Goal: Information Seeking & Learning: Learn about a topic

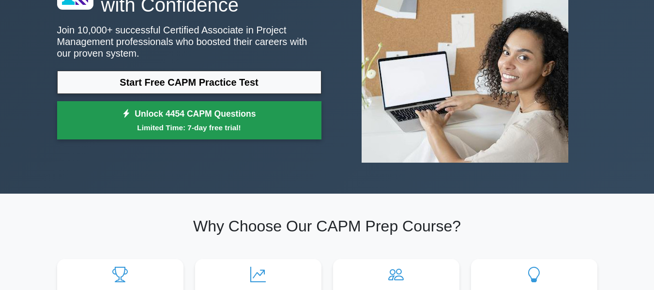
drag, startPoint x: 0, startPoint y: 0, endPoint x: 198, endPoint y: 121, distance: 232.5
click at [198, 121] on link "Unlock 4454 CAPM Questions Limited Time: 7-day free trial!" at bounding box center [189, 120] width 264 height 39
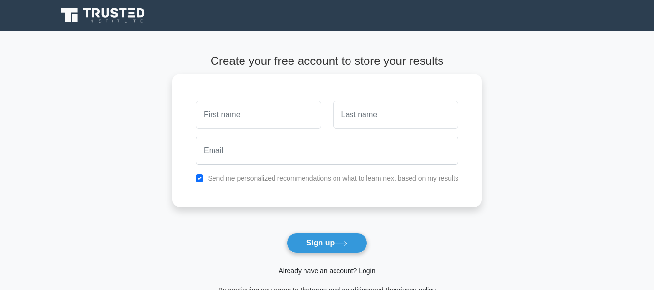
click at [231, 110] on input "text" at bounding box center [257, 115] width 125 height 28
type input "Minhazur"
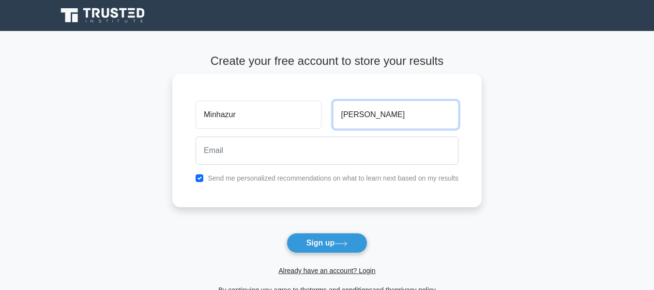
type input "Rahman"
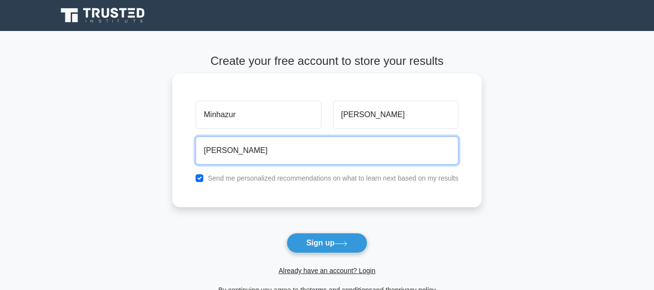
type input "[EMAIL_ADDRESS][DOMAIN_NAME]"
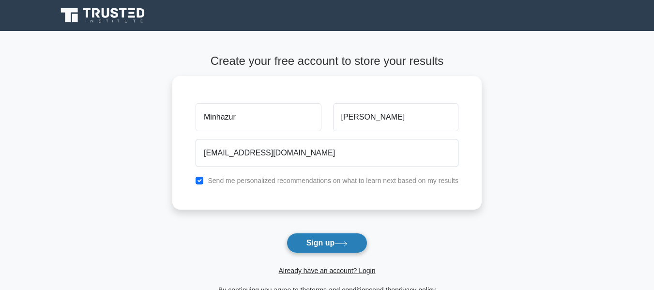
click at [305, 246] on button "Sign up" at bounding box center [326, 243] width 81 height 20
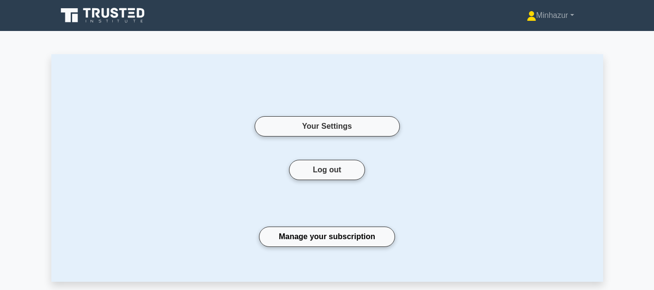
click at [122, 8] on icon at bounding box center [123, 13] width 8 height 10
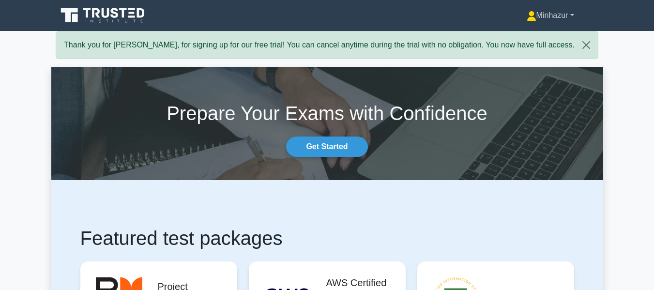
click at [535, 16] on link "Minhazur" at bounding box center [550, 15] width 94 height 19
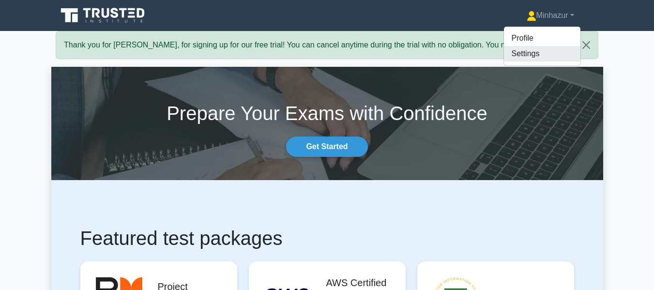
click at [524, 52] on link "Settings" at bounding box center [542, 53] width 76 height 15
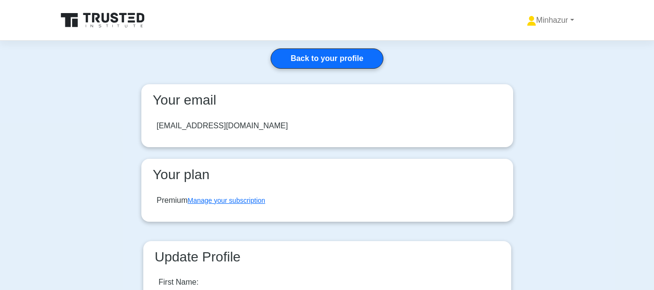
click at [99, 24] on icon at bounding box center [103, 20] width 93 height 18
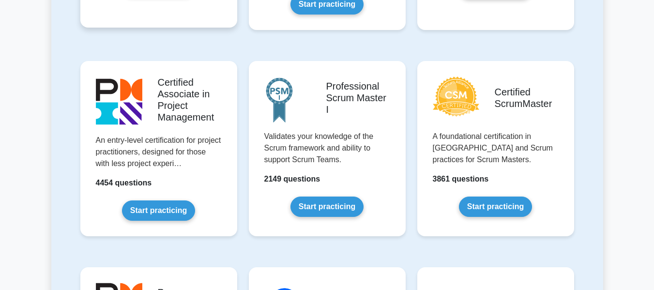
scroll to position [384, 0]
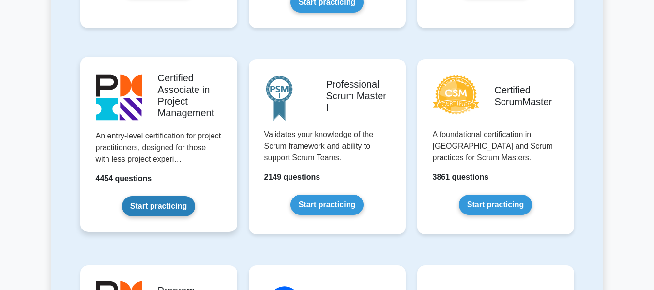
click at [173, 199] on link "Start practicing" at bounding box center [158, 206] width 73 height 20
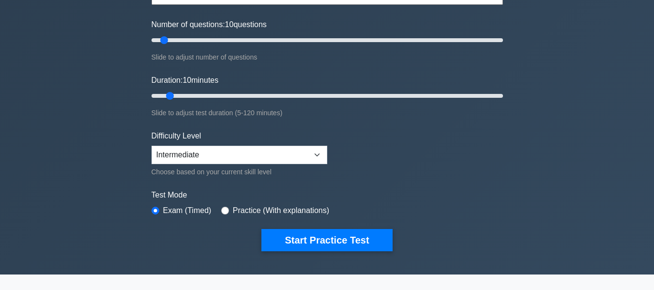
scroll to position [114, 0]
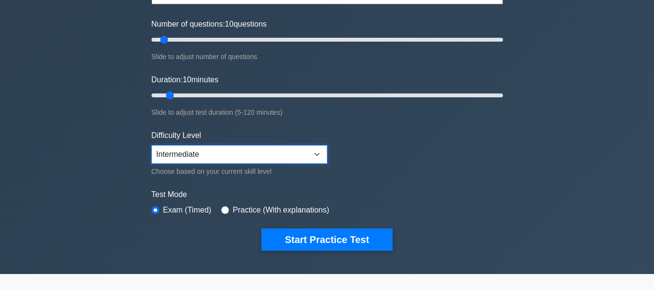
click at [205, 151] on select "Beginner Intermediate Expert" at bounding box center [239, 154] width 176 height 18
click at [151, 145] on select "Beginner Intermediate Expert" at bounding box center [239, 154] width 176 height 18
click at [222, 145] on select "Beginner Intermediate Expert" at bounding box center [239, 154] width 176 height 18
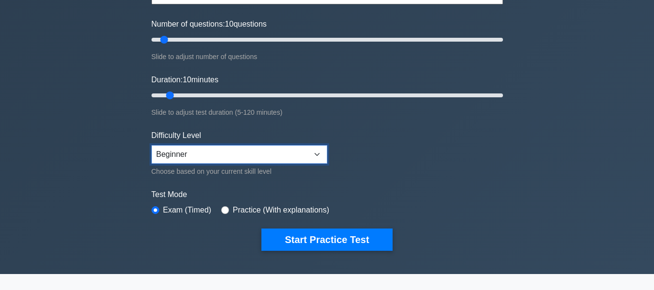
select select "intermediate"
click at [151, 145] on select "Beginner Intermediate Expert" at bounding box center [239, 154] width 176 height 18
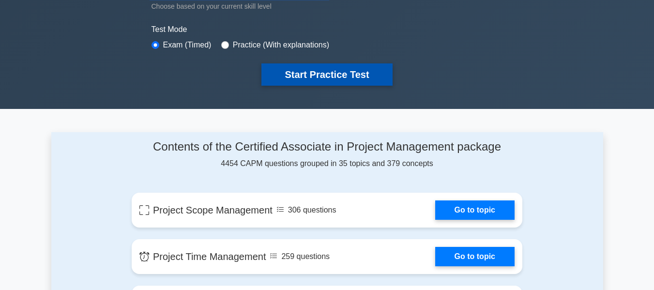
scroll to position [245, 0]
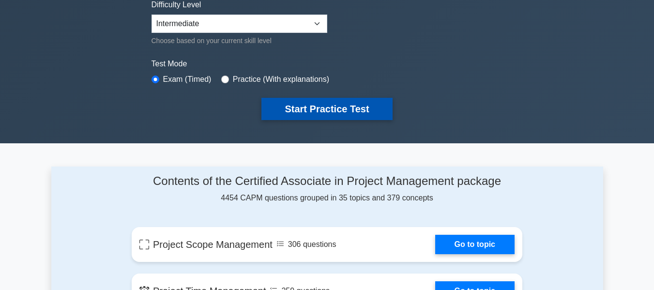
click at [323, 111] on button "Start Practice Test" at bounding box center [326, 109] width 131 height 22
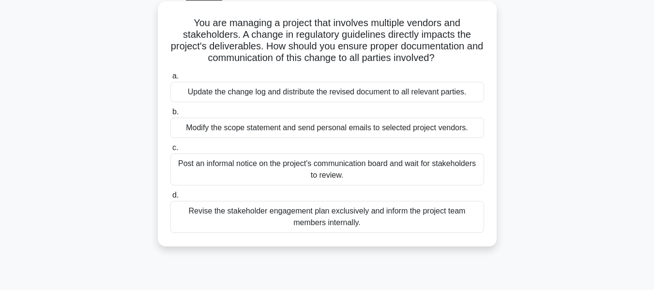
scroll to position [53, 0]
click at [362, 94] on div "Update the change log and distribute the revised document to all relevant parti…" at bounding box center [326, 91] width 313 height 20
click at [170, 79] on input "a. Update the change log and distribute the revised document to all relevant pa…" at bounding box center [170, 76] width 0 height 6
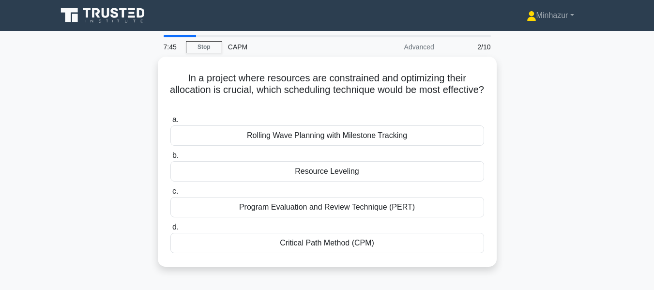
scroll to position [20, 0]
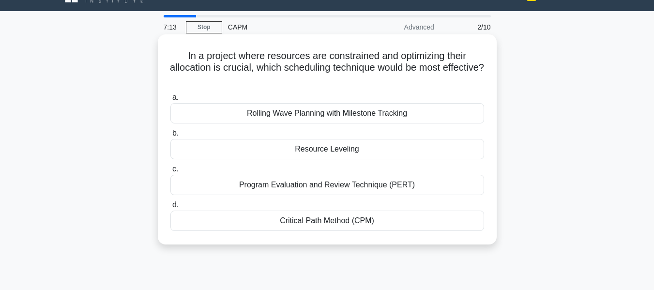
click at [320, 157] on div "Resource Leveling" at bounding box center [326, 149] width 313 height 20
click at [170, 136] on input "b. Resource Leveling" at bounding box center [170, 133] width 0 height 6
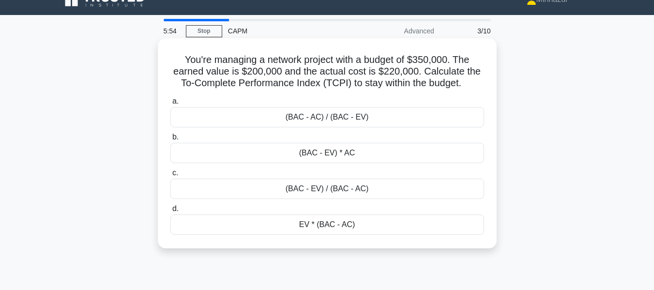
scroll to position [16, 0]
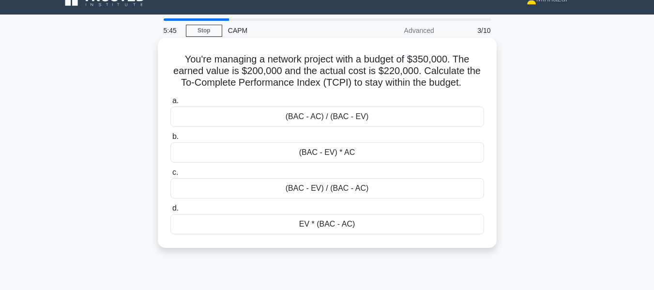
click at [328, 192] on div "(BAC - EV) / (BAC - AC)" at bounding box center [326, 188] width 313 height 20
click at [170, 176] on input "c. (BAC - EV) / (BAC - AC)" at bounding box center [170, 172] width 0 height 6
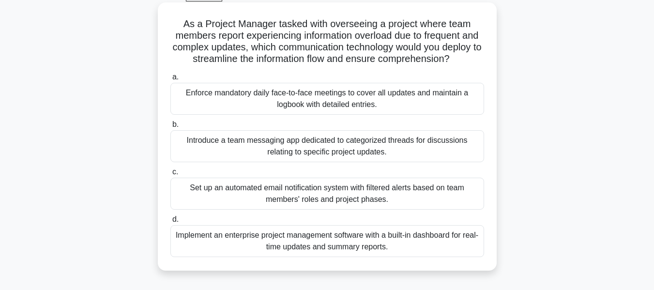
scroll to position [55, 0]
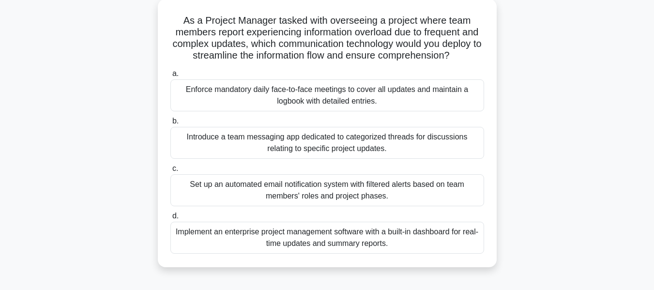
click at [334, 108] on div "Enforce mandatory daily face-to-face meetings to cover all updates and maintain…" at bounding box center [326, 95] width 313 height 32
click at [170, 77] on input "a. Enforce mandatory daily face-to-face meetings to cover all updates and maint…" at bounding box center [170, 74] width 0 height 6
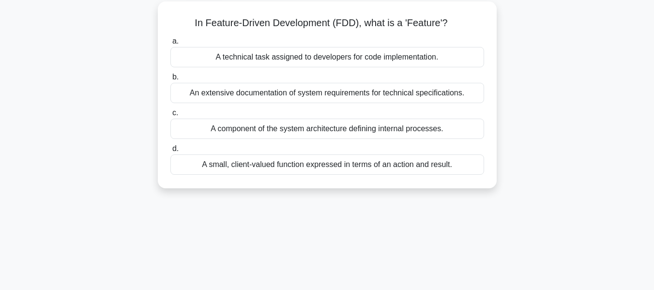
scroll to position [0, 0]
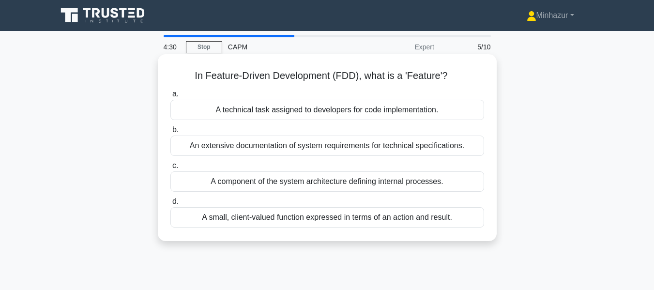
click at [311, 219] on div "A small, client-valued function expressed in terms of an action and result." at bounding box center [326, 217] width 313 height 20
click at [170, 205] on input "d. A small, client-valued function expressed in terms of an action and result." at bounding box center [170, 201] width 0 height 6
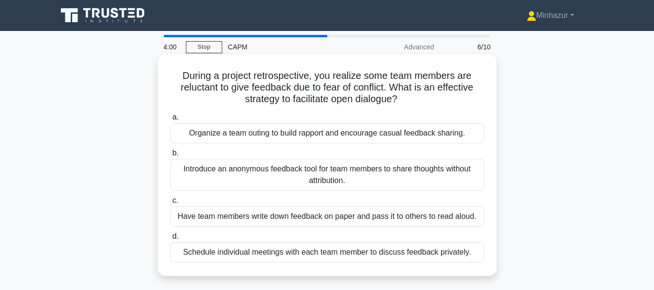
click at [326, 174] on div "Introduce an anonymous feedback tool for team members to share thoughts without…" at bounding box center [326, 175] width 313 height 32
click at [170, 156] on input "b. Introduce an anonymous feedback tool for team members to share thoughts with…" at bounding box center [170, 153] width 0 height 6
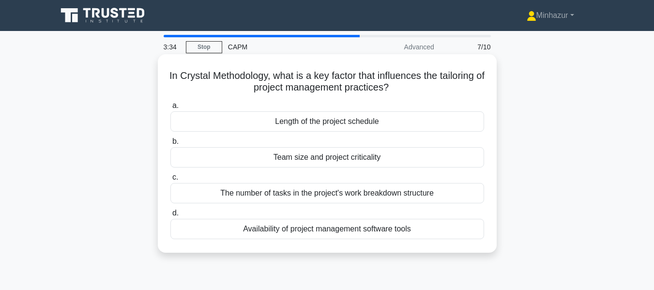
click at [287, 235] on div "Availability of project management software tools" at bounding box center [326, 229] width 313 height 20
click at [170, 216] on input "d. Availability of project management software tools" at bounding box center [170, 213] width 0 height 6
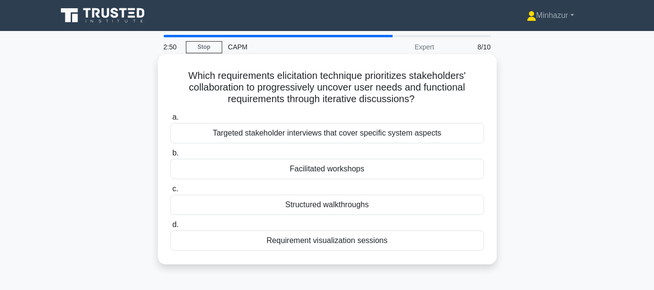
click at [320, 171] on div "Facilitated workshops" at bounding box center [326, 169] width 313 height 20
click at [170, 156] on input "b. Facilitated workshops" at bounding box center [170, 153] width 0 height 6
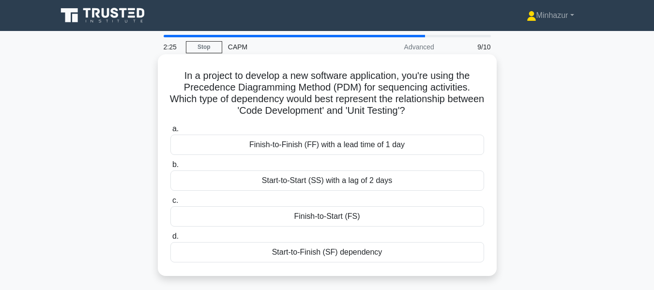
click at [342, 258] on div "Start-to-Finish (SF) dependency" at bounding box center [326, 252] width 313 height 20
click at [170, 239] on input "d. Start-to-Finish (SF) dependency" at bounding box center [170, 236] width 0 height 6
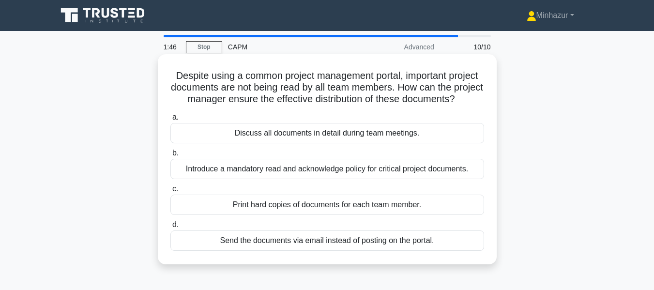
click at [316, 143] on div "Discuss all documents in detail during team meetings." at bounding box center [326, 133] width 313 height 20
click at [170, 120] on input "a. Discuss all documents in detail during team meetings." at bounding box center [170, 117] width 0 height 6
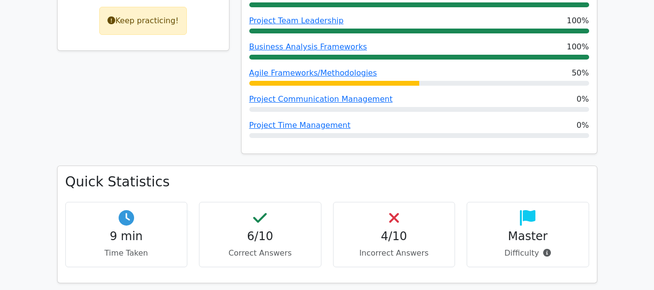
scroll to position [240, 0]
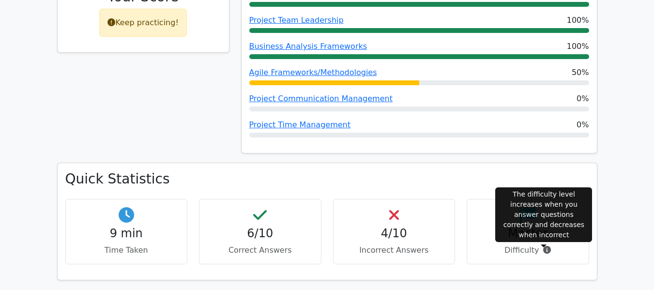
click at [540, 253] on span at bounding box center [544, 249] width 12 height 9
click at [543, 251] on icon at bounding box center [547, 250] width 8 height 8
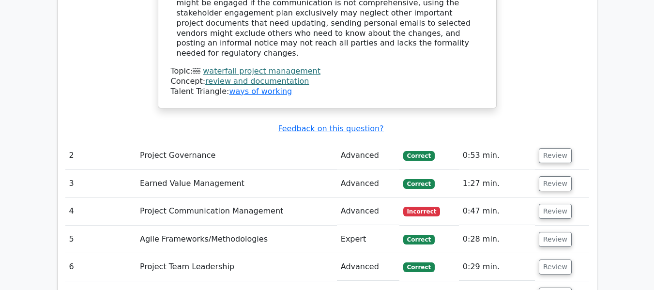
scroll to position [1052, 0]
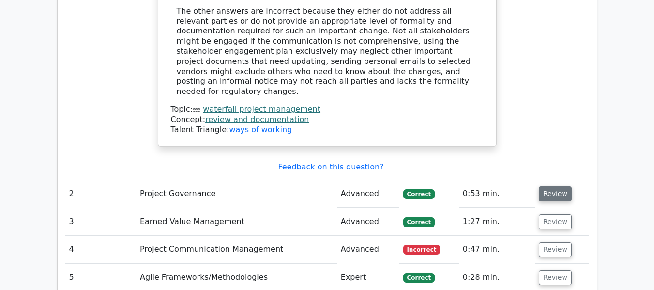
click at [550, 186] on button "Review" at bounding box center [554, 193] width 33 height 15
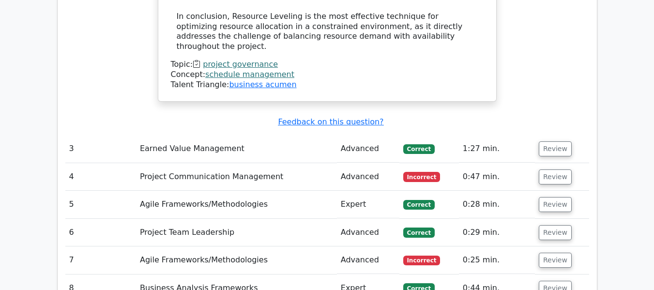
scroll to position [1761, 0]
click at [555, 141] on button "Review" at bounding box center [554, 148] width 33 height 15
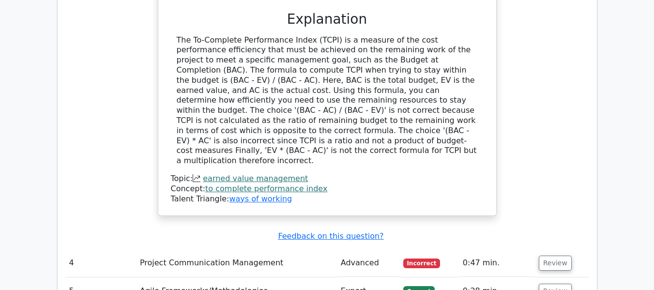
scroll to position [2140, 0]
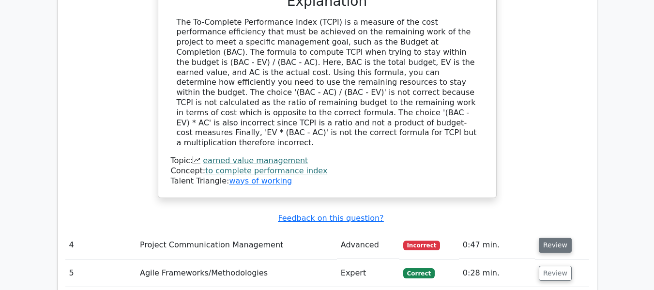
click at [550, 238] on button "Review" at bounding box center [554, 245] width 33 height 15
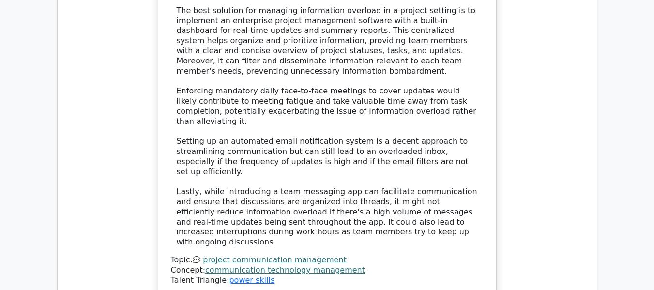
scroll to position [2751, 0]
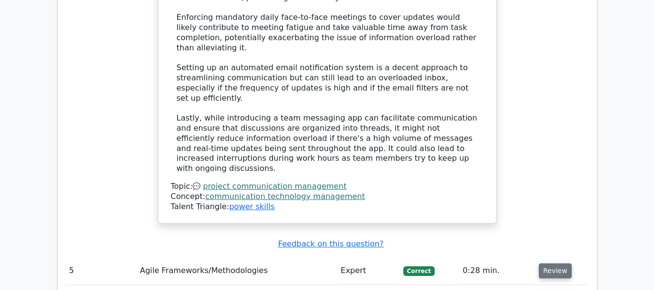
click at [556, 263] on button "Review" at bounding box center [554, 270] width 33 height 15
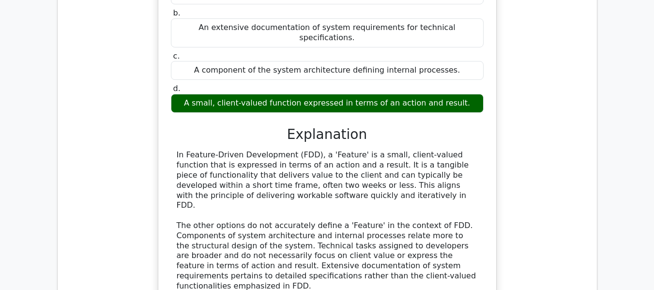
scroll to position [3176, 0]
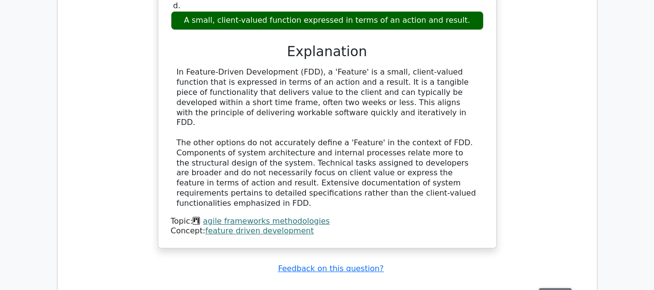
click at [560, 288] on button "Review" at bounding box center [554, 295] width 33 height 15
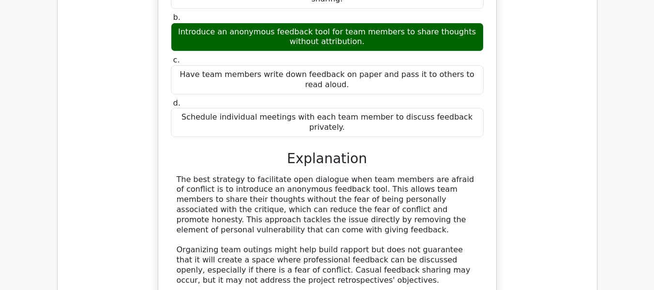
scroll to position [3640, 0]
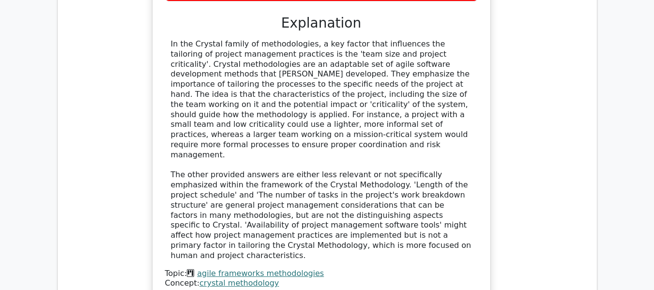
scroll to position [4307, 0]
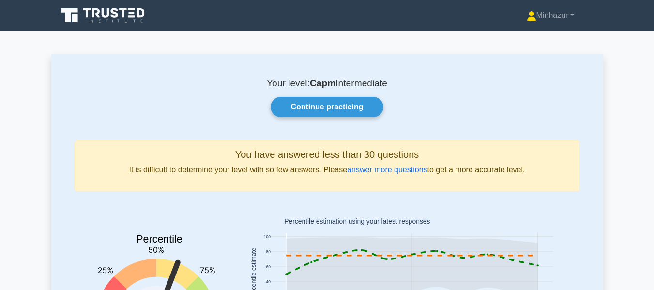
click at [90, 11] on icon at bounding box center [103, 15] width 93 height 18
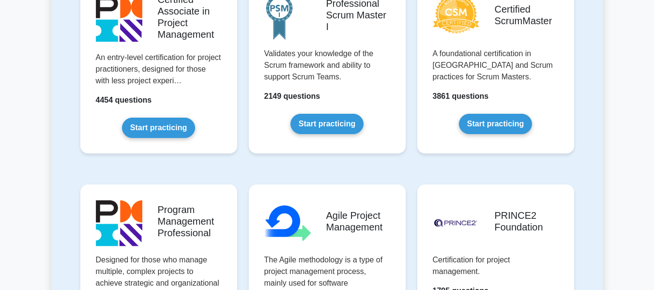
scroll to position [465, 0]
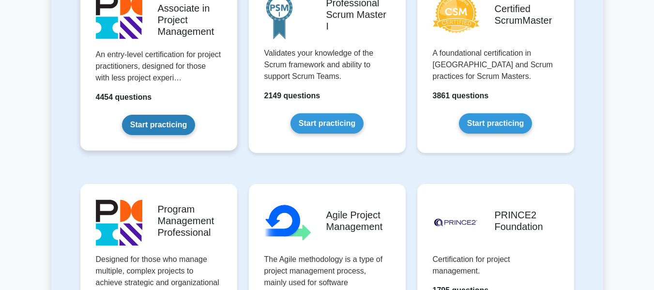
click at [164, 125] on link "Start practicing" at bounding box center [158, 125] width 73 height 20
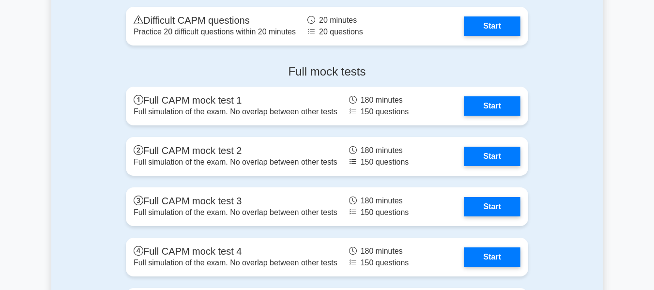
scroll to position [2349, 0]
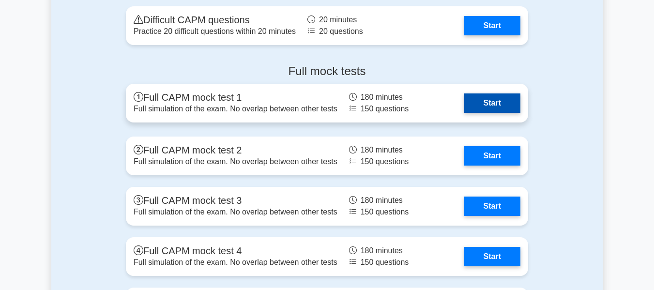
click at [502, 104] on link "Start" at bounding box center [492, 102] width 56 height 19
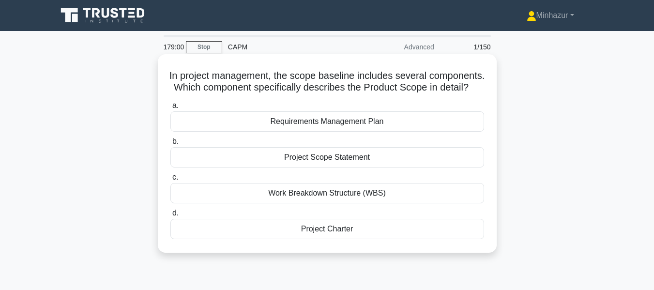
click at [327, 132] on div "Requirements Management Plan" at bounding box center [326, 121] width 313 height 20
click at [170, 109] on input "a. Requirements Management Plan" at bounding box center [170, 106] width 0 height 6
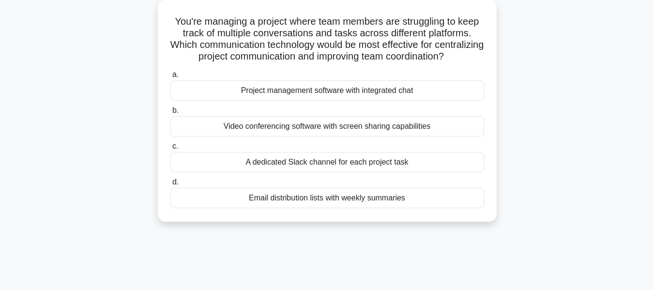
scroll to position [57, 0]
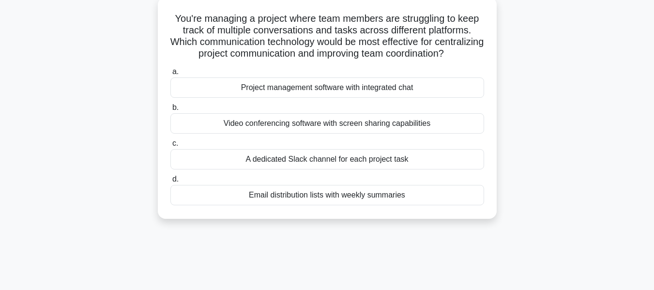
click at [325, 98] on div "Project management software with integrated chat" at bounding box center [326, 87] width 313 height 20
click at [170, 75] on input "a. Project management software with integrated chat" at bounding box center [170, 72] width 0 height 6
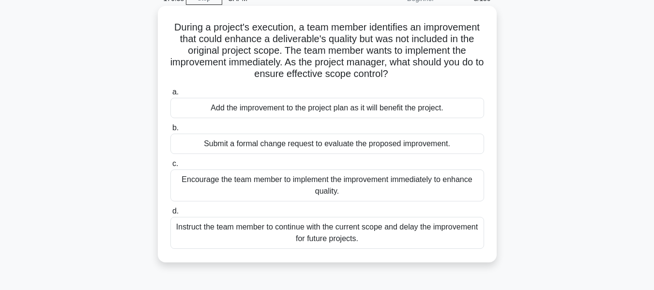
scroll to position [49, 0]
click at [360, 145] on div "Submit a formal change request to evaluate the proposed improvement." at bounding box center [326, 143] width 313 height 20
click at [170, 131] on input "b. Submit a formal change request to evaluate the proposed improvement." at bounding box center [170, 127] width 0 height 6
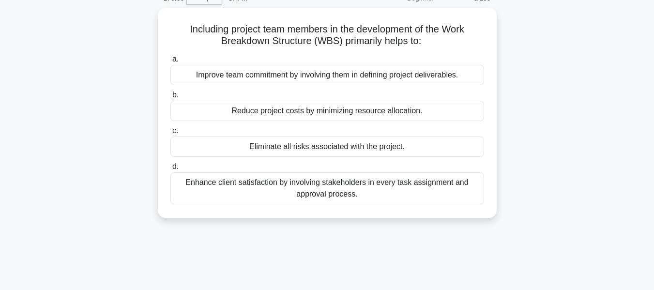
scroll to position [0, 0]
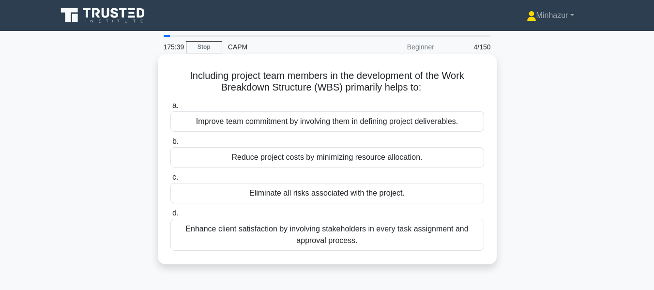
click at [357, 122] on div "Improve team commitment by involving them in defining project deliverables." at bounding box center [326, 121] width 313 height 20
click at [170, 109] on input "a. Improve team commitment by involving them in defining project deliverables." at bounding box center [170, 106] width 0 height 6
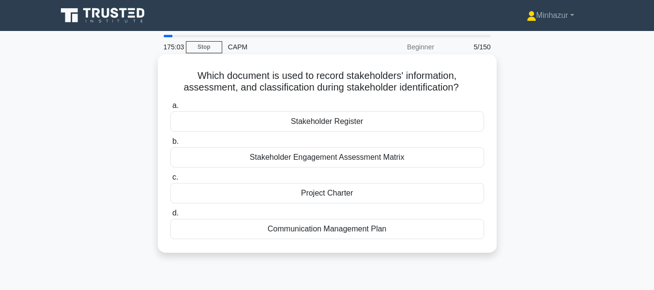
click at [346, 157] on div "Stakeholder Engagement Assessment Matrix" at bounding box center [326, 157] width 313 height 20
click at [170, 145] on input "b. Stakeholder Engagement Assessment Matrix" at bounding box center [170, 141] width 0 height 6
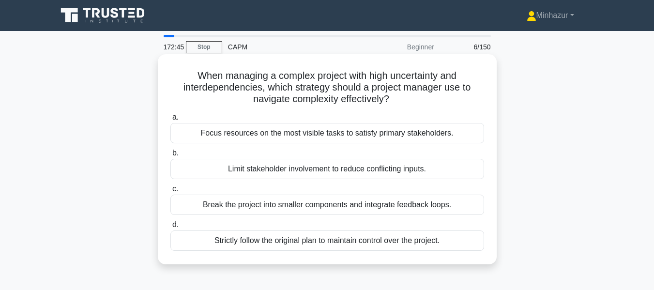
click at [357, 198] on div "Break the project into smaller components and integrate feedback loops." at bounding box center [326, 204] width 313 height 20
click at [170, 192] on input "c. Break the project into smaller components and integrate feedback loops." at bounding box center [170, 189] width 0 height 6
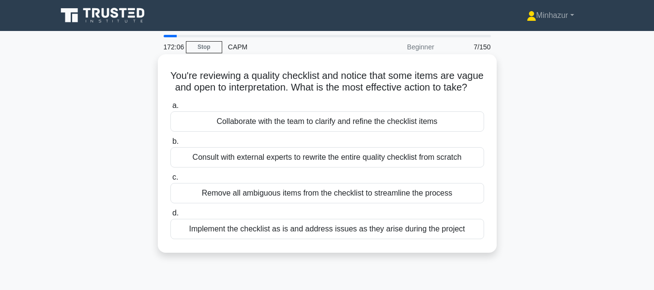
click at [333, 132] on div "Collaborate with the team to clarify and refine the checklist items" at bounding box center [326, 121] width 313 height 20
click at [170, 109] on input "a. Collaborate with the team to clarify and refine the checklist items" at bounding box center [170, 106] width 0 height 6
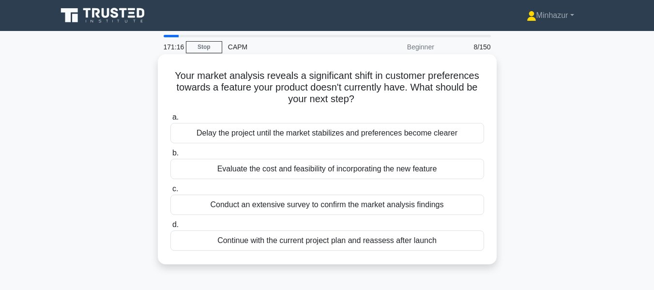
click at [338, 170] on div "Evaluate the cost and feasibility of incorporating the new feature" at bounding box center [326, 169] width 313 height 20
click at [170, 156] on input "b. Evaluate the cost and feasibility of incorporating the new feature" at bounding box center [170, 153] width 0 height 6
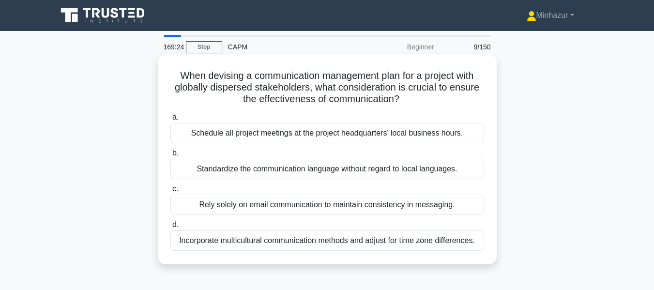
click at [306, 239] on div "Incorporate multicultural communication methods and adjust for time zone differ…" at bounding box center [326, 240] width 313 height 20
click at [170, 228] on input "d. Incorporate multicultural communication methods and adjust for time zone dif…" at bounding box center [170, 225] width 0 height 6
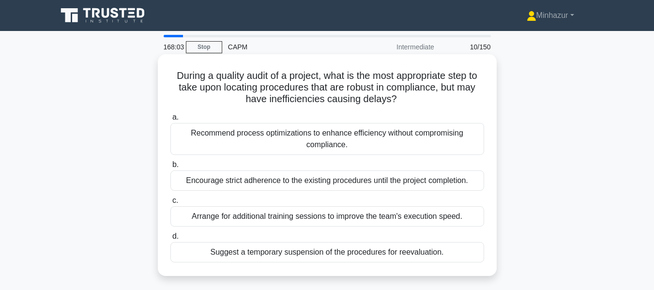
click at [283, 139] on div "Recommend process optimizations to enhance efficiency without compromising comp…" at bounding box center [326, 139] width 313 height 32
click at [170, 120] on input "a. Recommend process optimizations to enhance efficiency without compromising c…" at bounding box center [170, 117] width 0 height 6
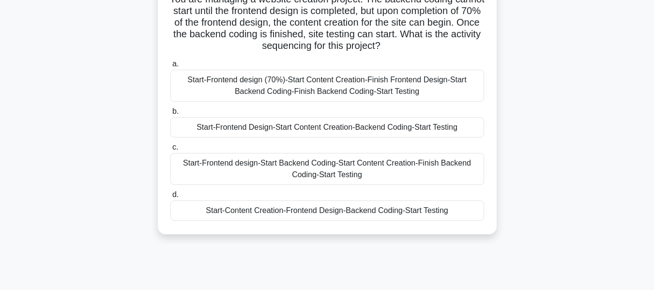
scroll to position [77, 0]
click at [290, 84] on div "Start-Frontend design (70%)-Start Content Creation-Finish Frontend Design-Start…" at bounding box center [326, 85] width 313 height 32
click at [170, 67] on input "a. Start-Frontend design (70%)-Start Content Creation-Finish Frontend Design-St…" at bounding box center [170, 63] width 0 height 6
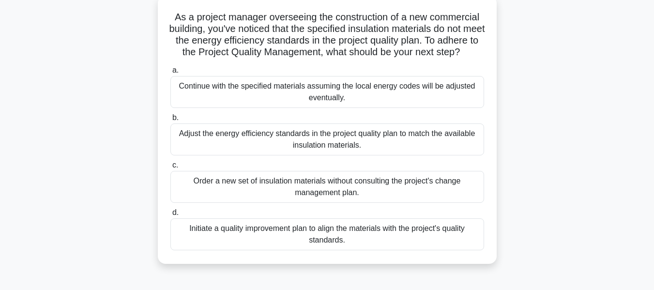
scroll to position [59, 0]
click at [273, 242] on div "Initiate a quality improvement plan to align the materials with the project's q…" at bounding box center [326, 234] width 313 height 32
click at [170, 215] on input "d. Initiate a quality improvement plan to align the materials with the project'…" at bounding box center [170, 212] width 0 height 6
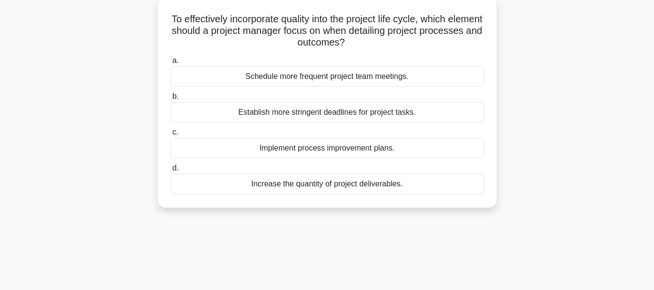
scroll to position [0, 0]
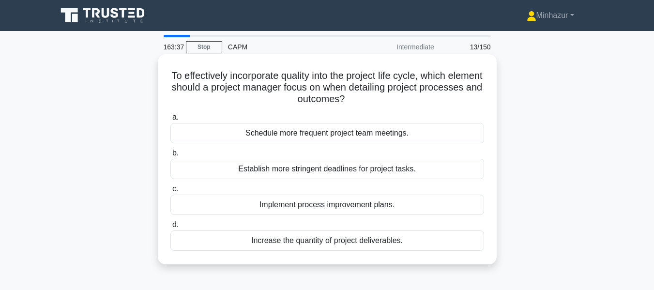
click at [316, 127] on div "Schedule more frequent project team meetings." at bounding box center [326, 133] width 313 height 20
click at [170, 120] on input "a. Schedule more frequent project team meetings." at bounding box center [170, 117] width 0 height 6
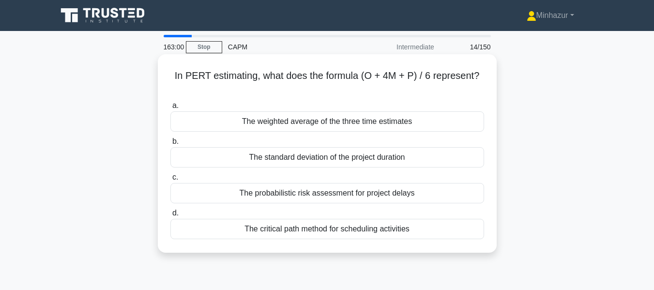
click at [333, 126] on div "The weighted average of the three time estimates" at bounding box center [326, 121] width 313 height 20
click at [170, 109] on input "a. The weighted average of the three time estimates" at bounding box center [170, 106] width 0 height 6
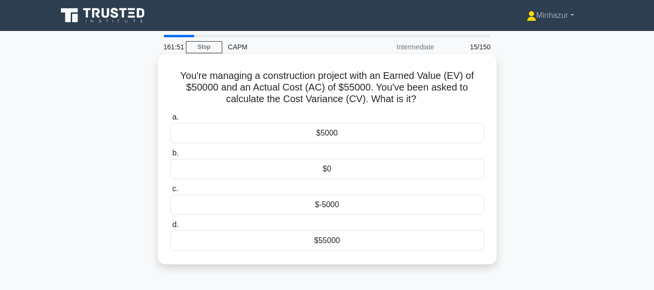
click at [351, 207] on div "$-5000" at bounding box center [326, 204] width 313 height 20
click at [170, 192] on input "c. $-5000" at bounding box center [170, 189] width 0 height 6
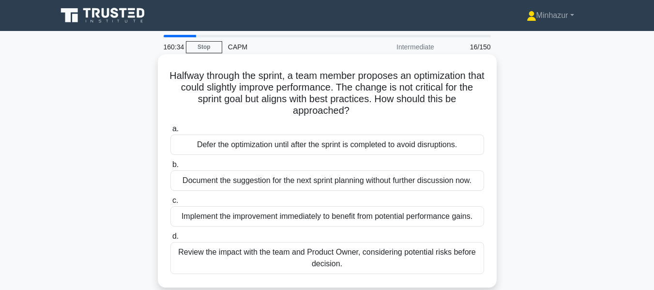
click at [349, 176] on div "Document the suggestion for the next sprint planning without further discussion…" at bounding box center [326, 180] width 313 height 20
click at [170, 168] on input "b. Document the suggestion for the next sprint planning without further discuss…" at bounding box center [170, 165] width 0 height 6
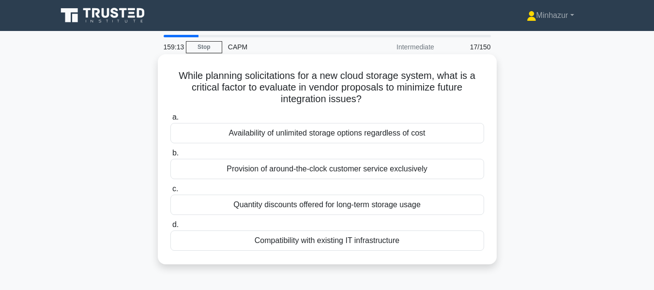
click at [283, 241] on div "Compatibility with existing IT infrastructure" at bounding box center [326, 240] width 313 height 20
click at [170, 228] on input "d. Compatibility with existing IT infrastructure" at bounding box center [170, 225] width 0 height 6
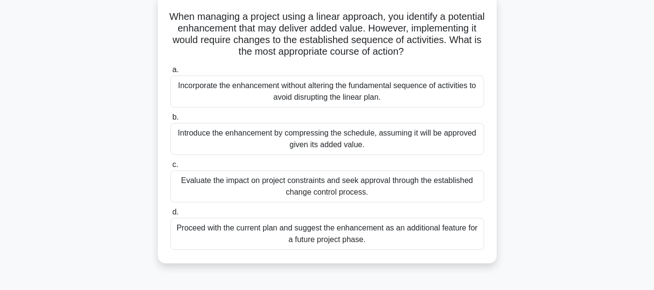
scroll to position [62, 0]
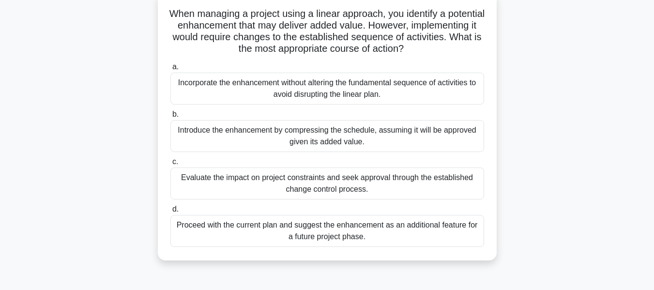
click at [373, 191] on div "Evaluate the impact on project constraints and seek approval through the establ…" at bounding box center [326, 183] width 313 height 32
click at [170, 165] on input "c. Evaluate the impact on project constraints and seek approval through the est…" at bounding box center [170, 162] width 0 height 6
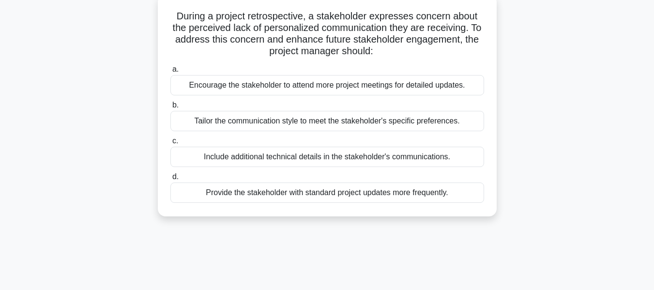
scroll to position [0, 0]
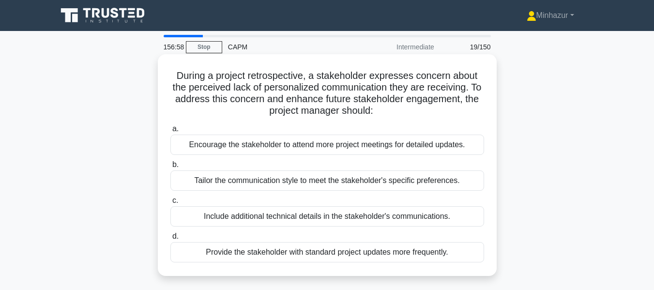
click at [459, 184] on div "Tailor the communication style to meet the stakeholder's specific preferences." at bounding box center [326, 180] width 313 height 20
click at [170, 168] on input "b. Tailor the communication style to meet the stakeholder's specific preference…" at bounding box center [170, 165] width 0 height 6
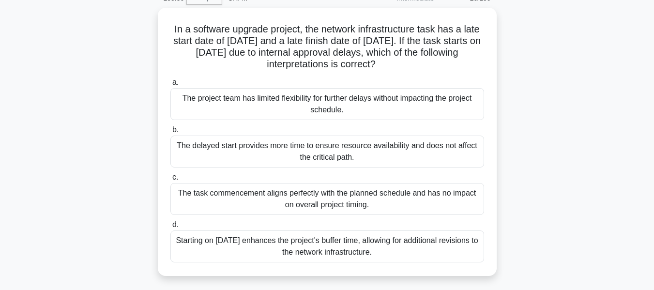
scroll to position [49, 0]
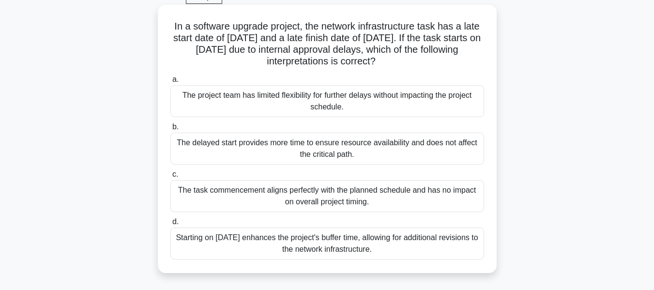
click at [373, 89] on div "The project team has limited flexibility for further delays without impacting t…" at bounding box center [326, 101] width 313 height 32
click at [170, 83] on input "a. The project team has limited flexibility for further delays without impactin…" at bounding box center [170, 79] width 0 height 6
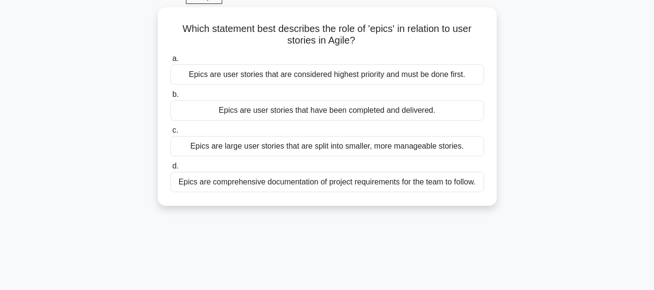
scroll to position [0, 0]
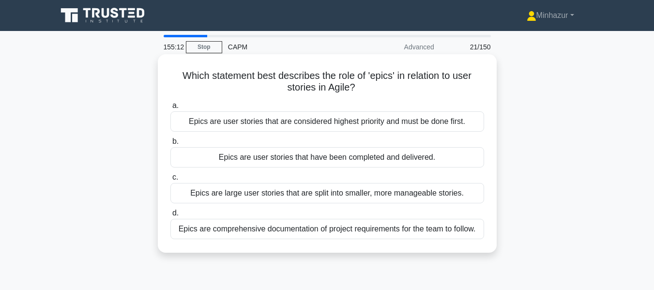
click at [260, 195] on div "Epics are large user stories that are split into smaller, more manageable stori…" at bounding box center [326, 193] width 313 height 20
click at [170, 180] on input "c. Epics are large user stories that are split into smaller, more manageable st…" at bounding box center [170, 177] width 0 height 6
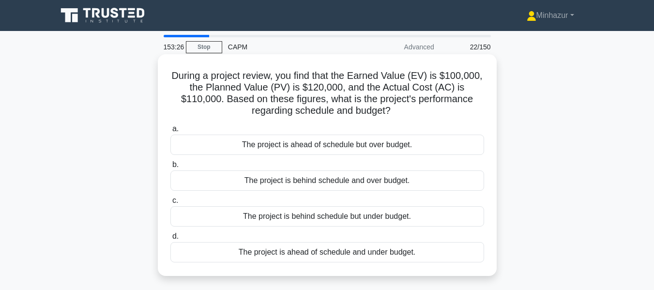
click at [359, 181] on div "The project is behind schedule and over budget." at bounding box center [326, 180] width 313 height 20
click at [170, 168] on input "b. The project is behind schedule and over budget." at bounding box center [170, 165] width 0 height 6
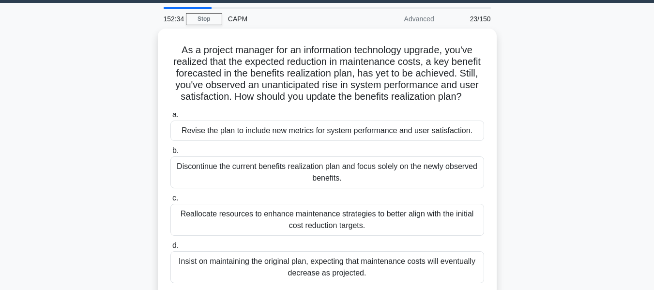
scroll to position [29, 0]
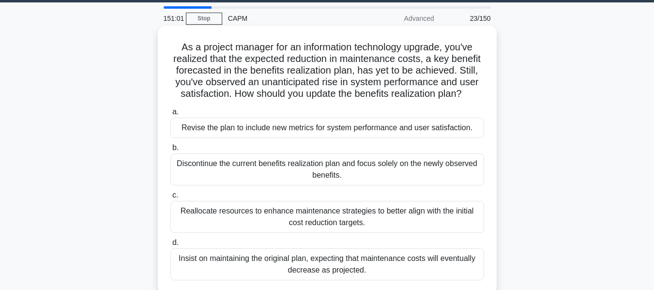
click at [387, 216] on div "Reallocate resources to enhance maintenance strategies to better align with the…" at bounding box center [326, 217] width 313 height 32
click at [170, 198] on input "c. Reallocate resources to enhance maintenance strategies to better align with …" at bounding box center [170, 195] width 0 height 6
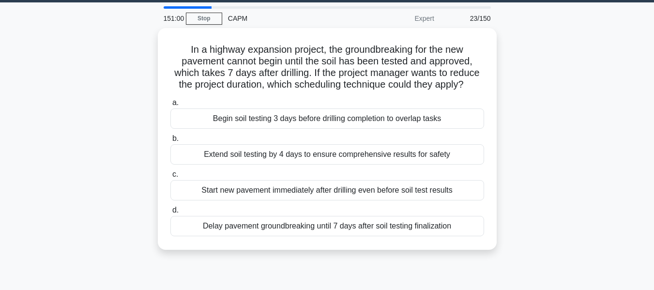
scroll to position [0, 0]
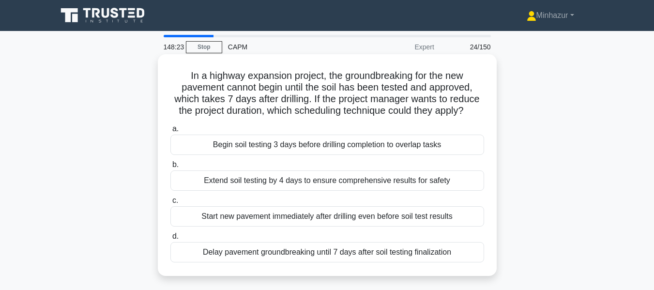
click at [372, 222] on div "Start new pavement immediately after drilling even before soil test results" at bounding box center [326, 216] width 313 height 20
click at [170, 204] on input "c. Start new pavement immediately after drilling even before soil test results" at bounding box center [170, 200] width 0 height 6
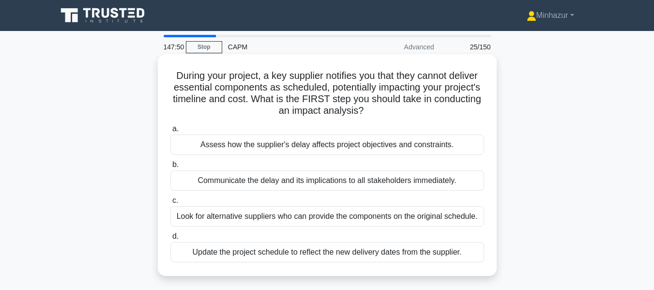
click at [369, 150] on div "Assess how the supplier's delay affects project objectives and constraints." at bounding box center [326, 144] width 313 height 20
click at [170, 132] on input "a. Assess how the supplier's delay affects project objectives and constraints." at bounding box center [170, 129] width 0 height 6
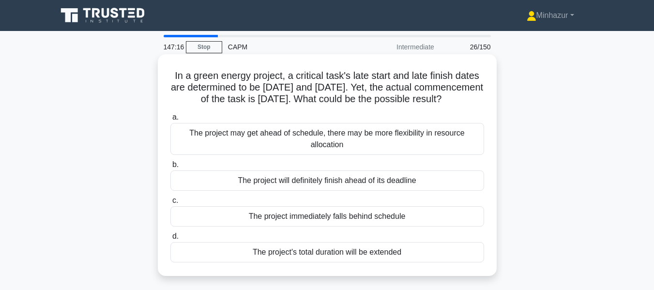
click at [351, 155] on div "The project may get ahead of schedule, there may be more flexibility in resourc…" at bounding box center [326, 139] width 313 height 32
click at [170, 120] on input "a. The project may get ahead of schedule, there may be more flexibility in reso…" at bounding box center [170, 117] width 0 height 6
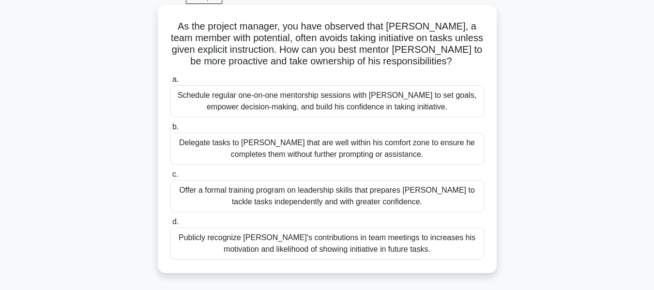
scroll to position [50, 0]
click at [349, 103] on div "Schedule regular one-on-one mentorship sessions with Bruce to set goals, empowe…" at bounding box center [326, 101] width 313 height 32
click at [170, 82] on input "a. Schedule regular one-on-one mentorship sessions with Bruce to set goals, emp…" at bounding box center [170, 79] width 0 height 6
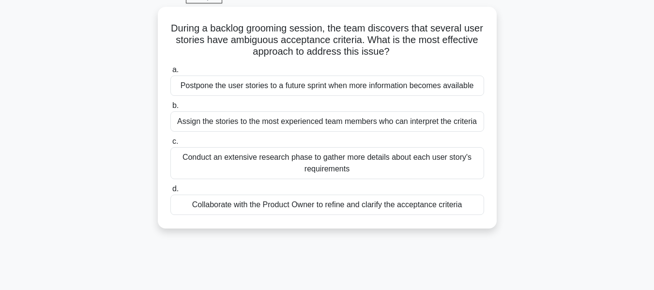
scroll to position [0, 0]
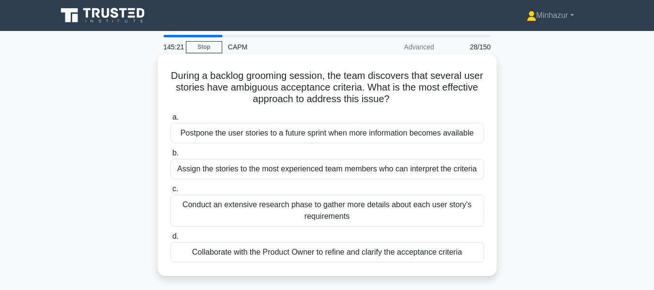
click at [269, 256] on div "Collaborate with the Product Owner to refine and clarify the acceptance criteria" at bounding box center [326, 252] width 313 height 20
click at [170, 239] on input "d. Collaborate with the Product Owner to refine and clarify the acceptance crit…" at bounding box center [170, 236] width 0 height 6
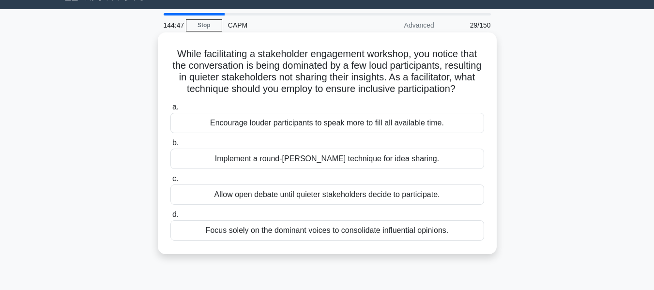
scroll to position [22, 0]
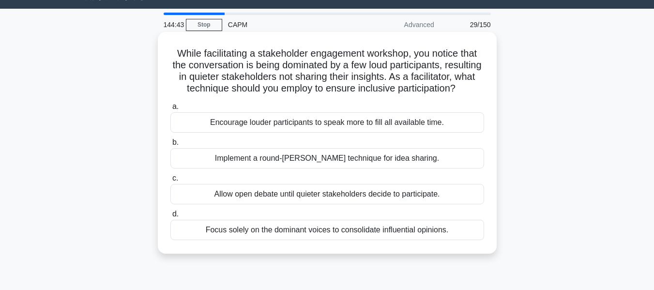
click at [302, 168] on div "Implement a round-robin technique for idea sharing." at bounding box center [326, 158] width 313 height 20
click at [170, 146] on input "b. Implement a round-robin technique for idea sharing." at bounding box center [170, 142] width 0 height 6
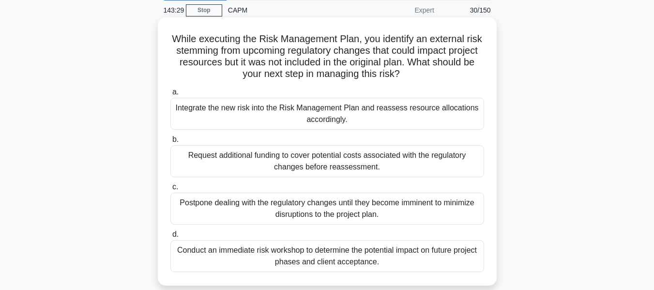
scroll to position [37, 0]
click at [343, 110] on div "Integrate the new risk into the Risk Management Plan and reassess resource allo…" at bounding box center [326, 113] width 313 height 32
click at [170, 95] on input "a. Integrate the new risk into the Risk Management Plan and reassess resource a…" at bounding box center [170, 92] width 0 height 6
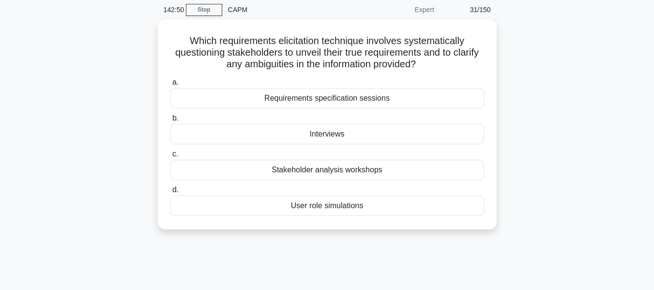
scroll to position [0, 0]
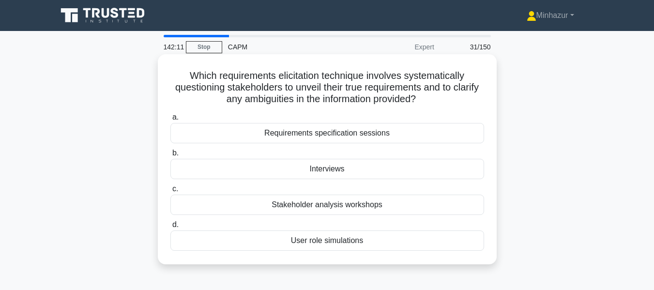
click at [377, 137] on div "Requirements specification sessions" at bounding box center [326, 133] width 313 height 20
click at [170, 120] on input "a. Requirements specification sessions" at bounding box center [170, 117] width 0 height 6
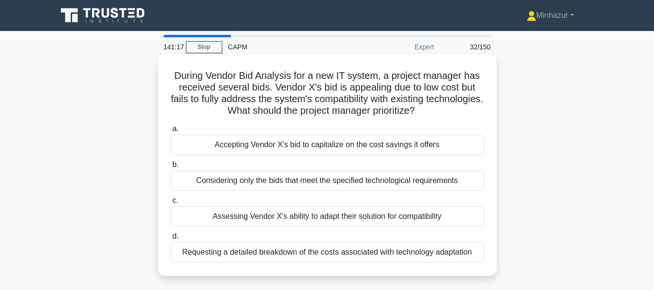
click at [344, 184] on div "Considering only the bids that meet the specified technological requirements" at bounding box center [326, 180] width 313 height 20
click at [170, 168] on input "b. Considering only the bids that meet the specified technological requirements" at bounding box center [170, 165] width 0 height 6
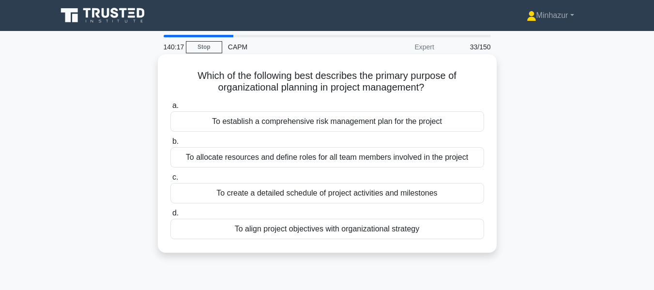
click at [341, 230] on div "To align project objectives with organizational strategy" at bounding box center [326, 229] width 313 height 20
click at [170, 216] on input "d. To align project objectives with organizational strategy" at bounding box center [170, 213] width 0 height 6
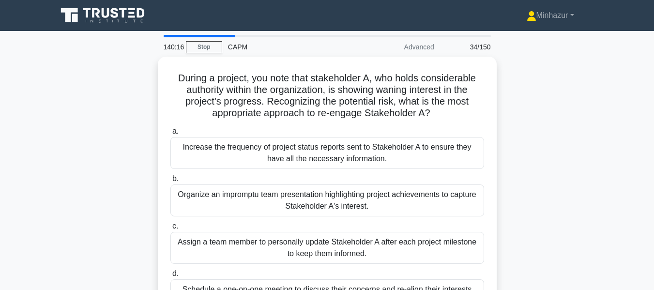
click at [538, 87] on div "During a project, you note that stakeholder A, who holds considerable authority…" at bounding box center [326, 197] width 551 height 280
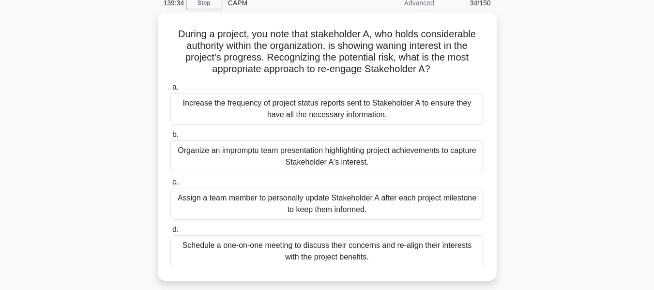
scroll to position [45, 0]
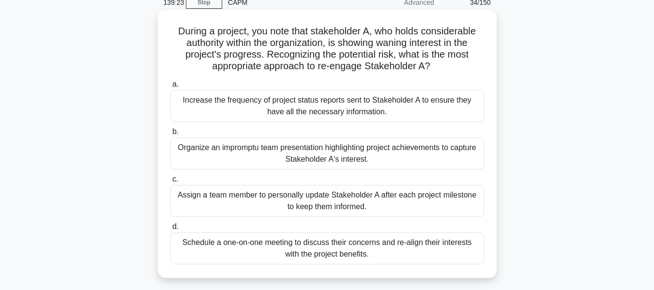
click at [369, 249] on div "Schedule a one-on-one meeting to discuss their concerns and re-align their inte…" at bounding box center [326, 248] width 313 height 32
click at [170, 230] on input "d. Schedule a one-on-one meeting to discuss their concerns and re-align their i…" at bounding box center [170, 226] width 0 height 6
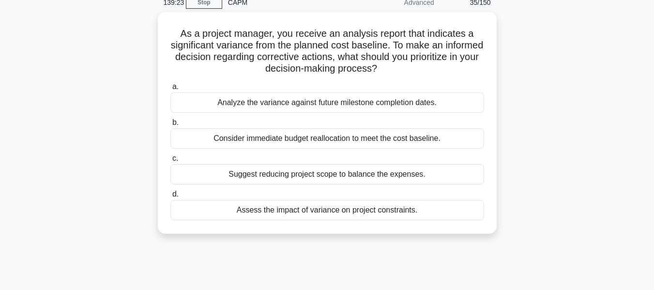
scroll to position [0, 0]
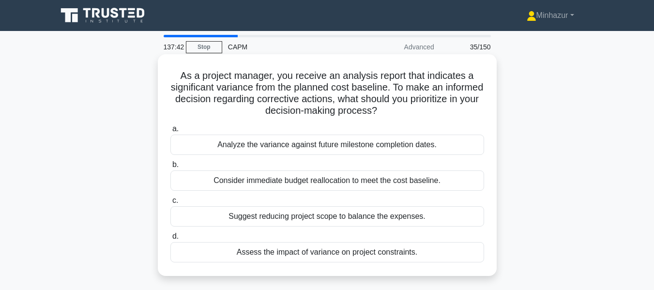
click at [425, 138] on div "Analyze the variance against future milestone completion dates." at bounding box center [326, 144] width 313 height 20
click at [170, 132] on input "a. Analyze the variance against future milestone completion dates." at bounding box center [170, 129] width 0 height 6
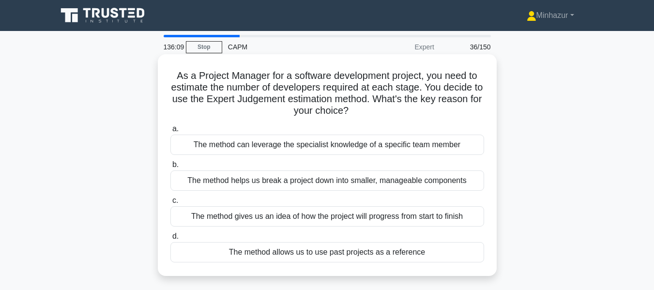
click at [361, 150] on div "The method can leverage the specialist knowledge of a specific team member" at bounding box center [326, 144] width 313 height 20
click at [170, 132] on input "a. The method can leverage the specialist knowledge of a specific team member" at bounding box center [170, 129] width 0 height 6
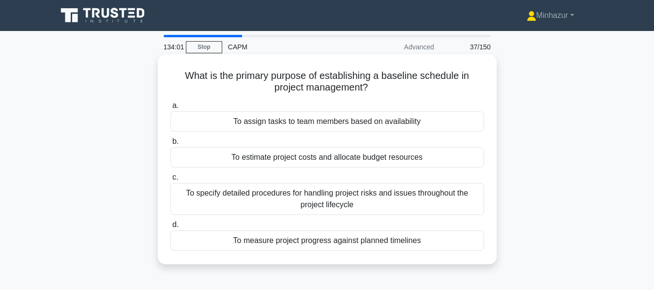
click at [299, 236] on div "To measure project progress against planned timelines" at bounding box center [326, 240] width 313 height 20
click at [170, 228] on input "d. To measure project progress against planned timelines" at bounding box center [170, 225] width 0 height 6
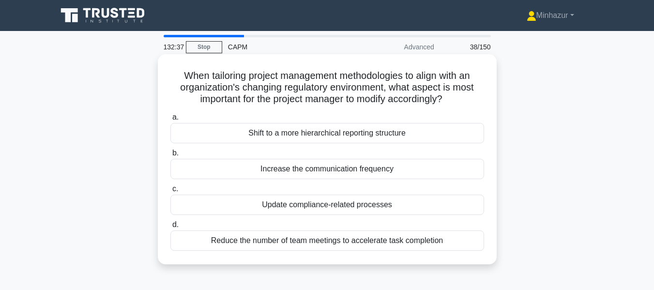
click at [346, 169] on div "Increase the communication frequency" at bounding box center [326, 169] width 313 height 20
click at [170, 156] on input "b. Increase the communication frequency" at bounding box center [170, 153] width 0 height 6
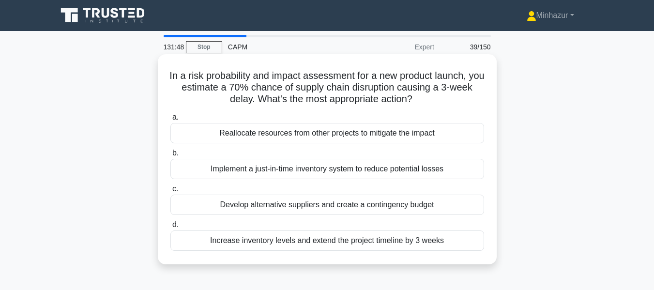
click at [319, 135] on div "Reallocate resources from other projects to mitigate the impact" at bounding box center [326, 133] width 313 height 20
click at [170, 120] on input "a. Reallocate resources from other projects to mitigate the impact" at bounding box center [170, 117] width 0 height 6
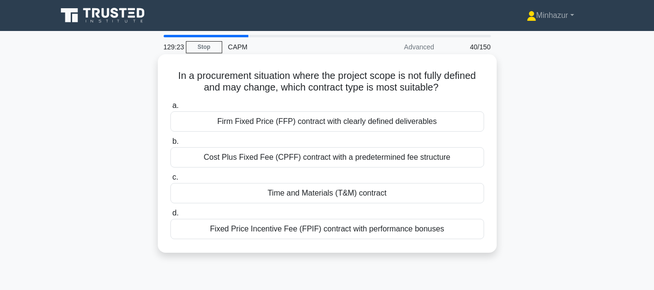
click at [351, 197] on div "Time and Materials (T&M) contract" at bounding box center [326, 193] width 313 height 20
click at [170, 180] on input "c. Time and Materials (T&M) contract" at bounding box center [170, 177] width 0 height 6
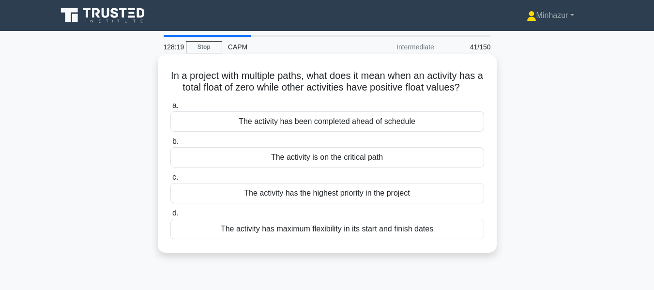
click at [342, 162] on div "The activity is on the critical path" at bounding box center [326, 157] width 313 height 20
click at [170, 145] on input "b. The activity is on the critical path" at bounding box center [170, 141] width 0 height 6
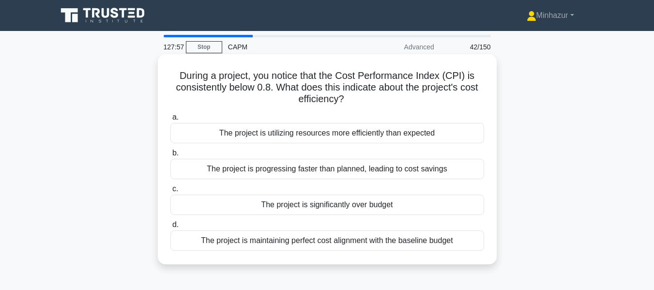
click at [327, 206] on div "The project is significantly over budget" at bounding box center [326, 204] width 313 height 20
click at [170, 192] on input "c. The project is significantly over budget" at bounding box center [170, 189] width 0 height 6
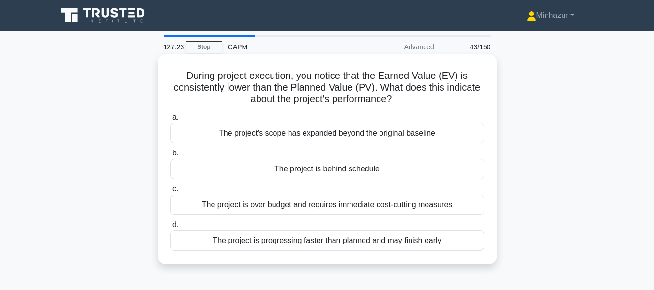
click at [328, 169] on div "The project is behind schedule" at bounding box center [326, 169] width 313 height 20
click at [170, 156] on input "b. The project is behind schedule" at bounding box center [170, 153] width 0 height 6
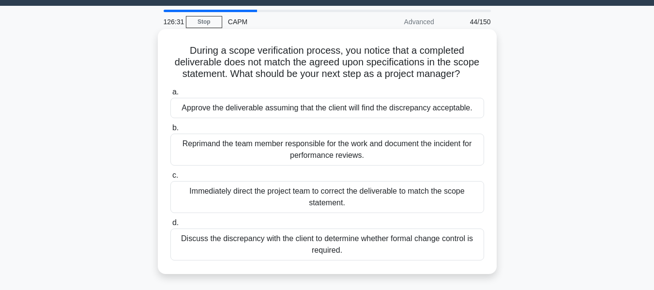
scroll to position [26, 0]
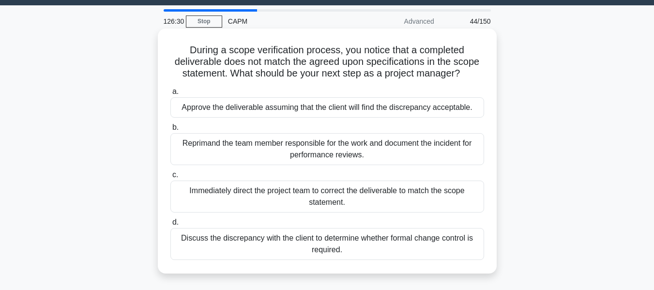
click at [322, 241] on div "Discuss the discrepancy with the client to determine whether formal change cont…" at bounding box center [326, 244] width 313 height 32
click at [170, 225] on input "d. Discuss the discrepancy with the client to determine whether formal change c…" at bounding box center [170, 222] width 0 height 6
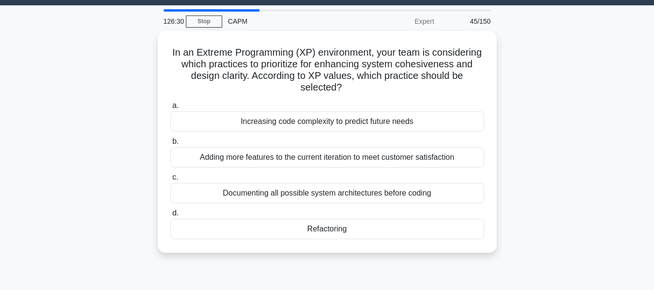
scroll to position [0, 0]
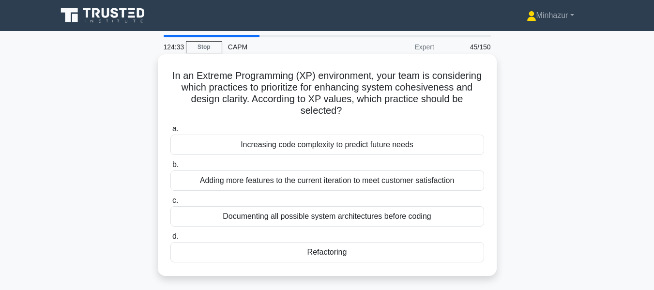
click at [336, 249] on div "Refactoring" at bounding box center [326, 252] width 313 height 20
click at [170, 239] on input "d. Refactoring" at bounding box center [170, 236] width 0 height 6
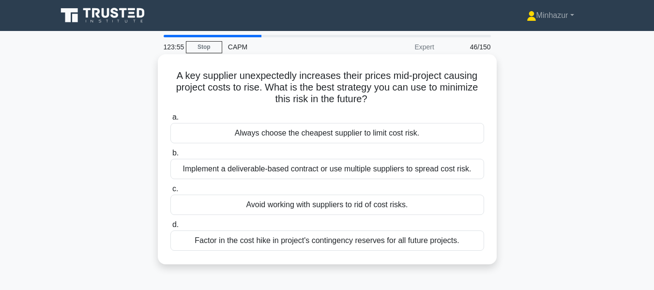
click at [357, 243] on div "Factor in the cost hike in project's contingency reserves for all future projec…" at bounding box center [326, 240] width 313 height 20
click at [170, 228] on input "d. Factor in the cost hike in project's contingency reserves for all future pro…" at bounding box center [170, 225] width 0 height 6
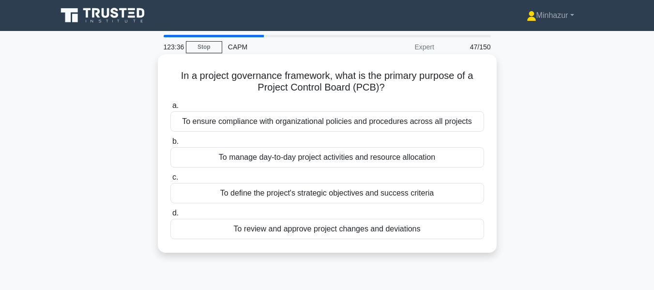
click at [336, 233] on div "To review and approve project changes and deviations" at bounding box center [326, 229] width 313 height 20
click at [170, 216] on input "d. To review and approve project changes and deviations" at bounding box center [170, 213] width 0 height 6
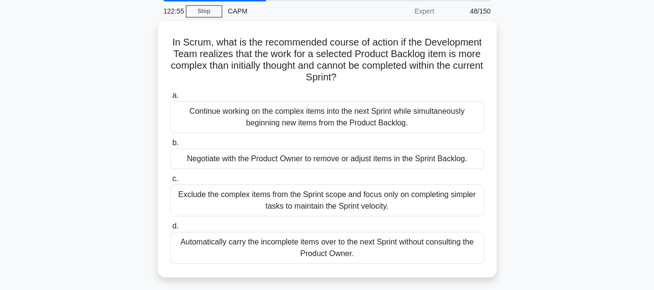
scroll to position [36, 0]
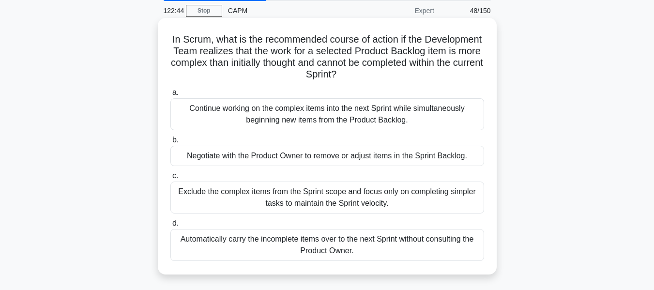
click at [287, 161] on div "Negotiate with the Product Owner to remove or adjust items in the Sprint Backlo…" at bounding box center [326, 156] width 313 height 20
click at [170, 143] on input "b. Negotiate with the Product Owner to remove or adjust items in the Sprint Bac…" at bounding box center [170, 140] width 0 height 6
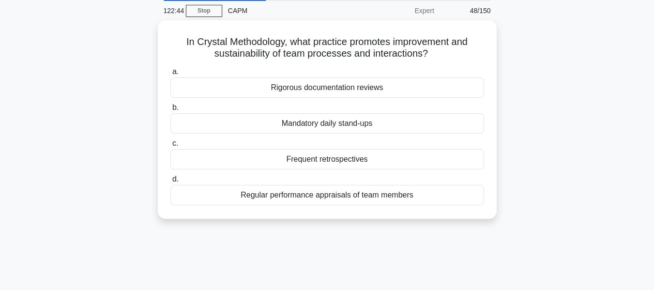
scroll to position [0, 0]
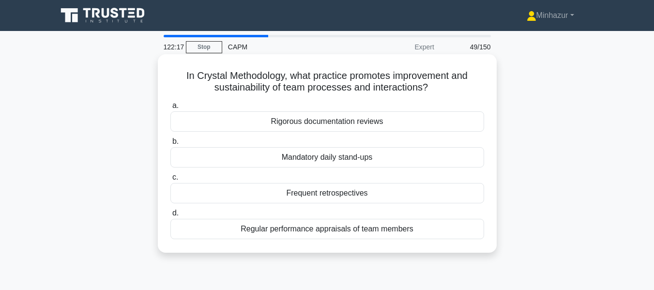
click at [348, 194] on div "Frequent retrospectives" at bounding box center [326, 193] width 313 height 20
click at [170, 180] on input "c. Frequent retrospectives" at bounding box center [170, 177] width 0 height 6
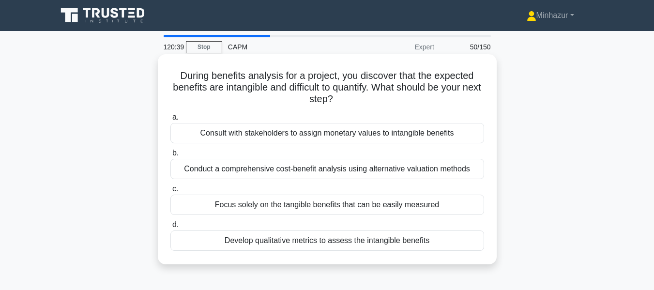
click at [372, 242] on div "Develop qualitative metrics to assess the intangible benefits" at bounding box center [326, 240] width 313 height 20
click at [170, 228] on input "d. Develop qualitative metrics to assess the intangible benefits" at bounding box center [170, 225] width 0 height 6
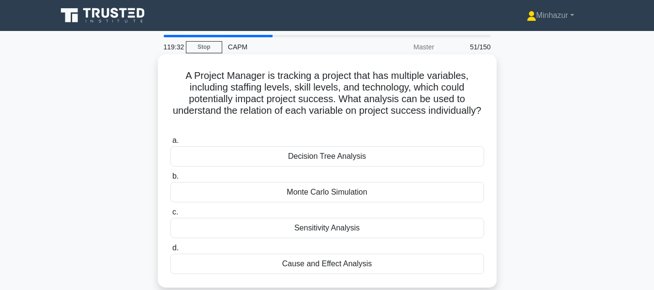
click at [329, 159] on div "Decision Tree Analysis" at bounding box center [326, 156] width 313 height 20
click at [170, 144] on input "a. Decision Tree Analysis" at bounding box center [170, 140] width 0 height 6
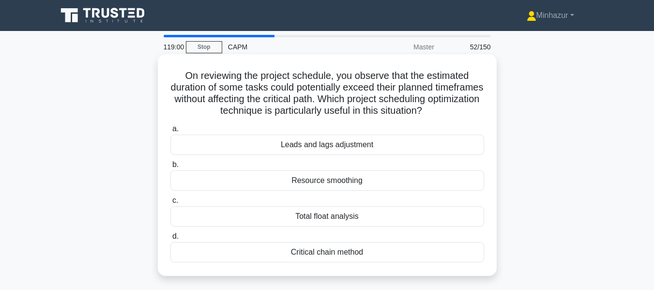
click at [362, 147] on div "Leads and lags adjustment" at bounding box center [326, 144] width 313 height 20
click at [170, 132] on input "a. Leads and lags adjustment" at bounding box center [170, 129] width 0 height 6
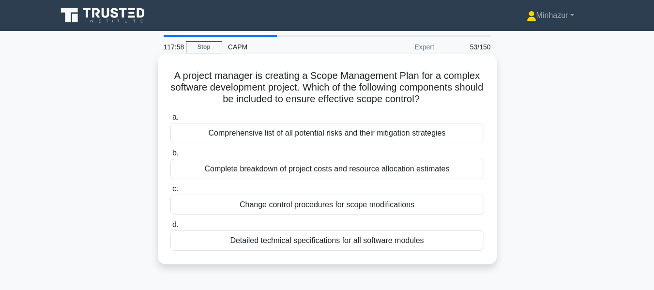
click at [335, 239] on div "Detailed technical specifications for all software modules" at bounding box center [326, 240] width 313 height 20
click at [170, 228] on input "d. Detailed technical specifications for all software modules" at bounding box center [170, 225] width 0 height 6
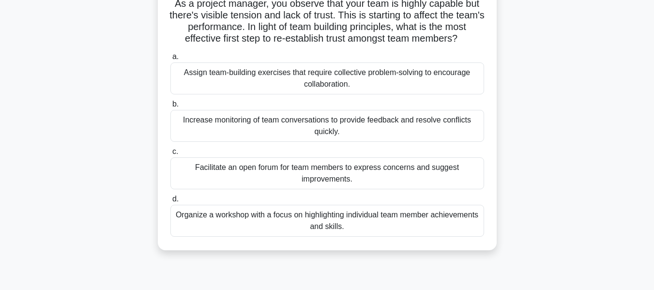
scroll to position [77, 0]
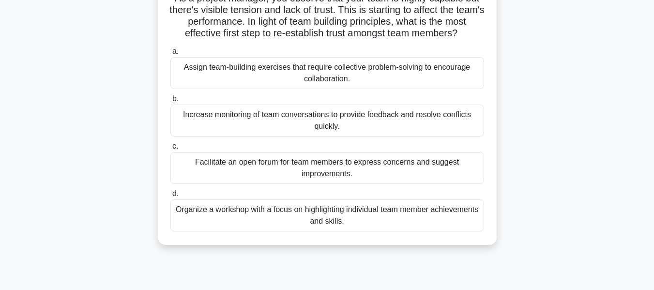
click at [380, 78] on div "Assign team-building exercises that require collective problem-solving to encou…" at bounding box center [326, 73] width 313 height 32
click at [170, 55] on input "a. Assign team-building exercises that require collective problem-solving to en…" at bounding box center [170, 51] width 0 height 6
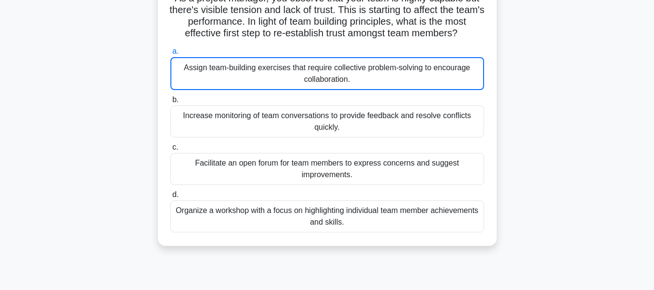
scroll to position [0, 0]
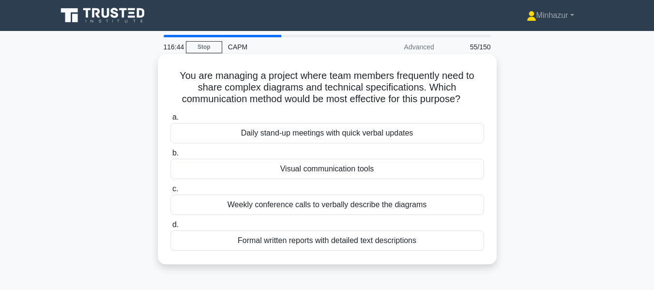
click at [334, 164] on div "Visual communication tools" at bounding box center [326, 169] width 313 height 20
click at [170, 156] on input "b. Visual communication tools" at bounding box center [170, 153] width 0 height 6
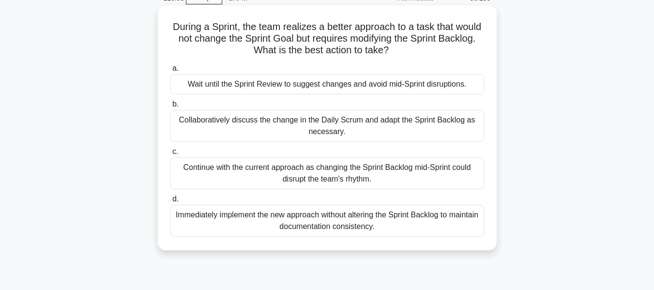
scroll to position [50, 0]
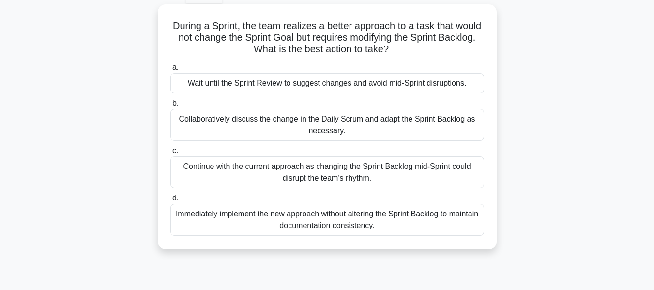
click at [361, 130] on div "Collaboratively discuss the change in the Daily Scrum and adapt the Sprint Back…" at bounding box center [326, 125] width 313 height 32
click at [170, 106] on input "b. Collaboratively discuss the change in the Daily Scrum and adapt the Sprint B…" at bounding box center [170, 103] width 0 height 6
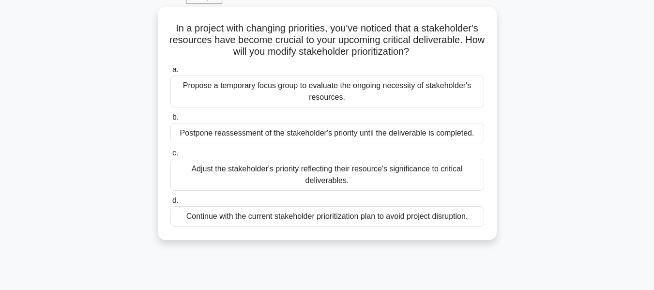
scroll to position [0, 0]
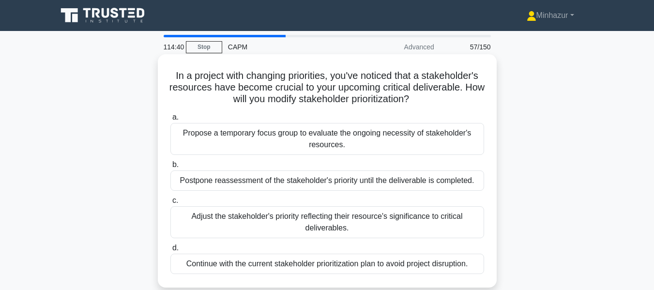
click at [242, 222] on div "Adjust the stakeholder's priority reflecting their resource's significance to c…" at bounding box center [326, 222] width 313 height 32
click at [170, 204] on input "c. Adjust the stakeholder's priority reflecting their resource's significance t…" at bounding box center [170, 200] width 0 height 6
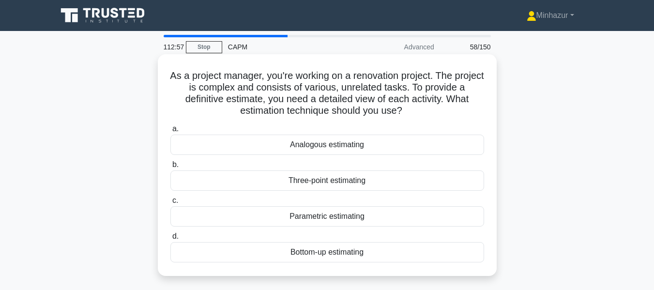
click at [323, 178] on div "Three-point estimating" at bounding box center [326, 180] width 313 height 20
click at [170, 168] on input "b. Three-point estimating" at bounding box center [170, 165] width 0 height 6
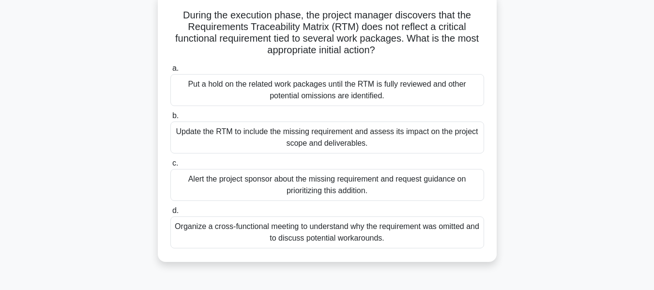
scroll to position [68, 0]
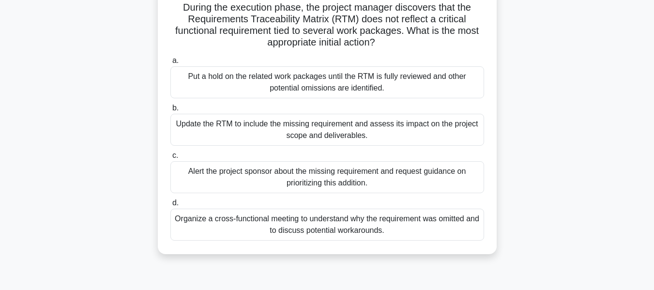
click at [374, 119] on div "Update the RTM to include the missing requirement and assess its impact on the …" at bounding box center [326, 130] width 313 height 32
click at [170, 111] on input "b. Update the RTM to include the missing requirement and assess its impact on t…" at bounding box center [170, 108] width 0 height 6
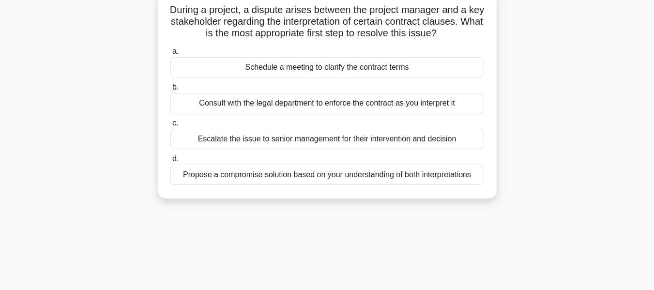
scroll to position [0, 0]
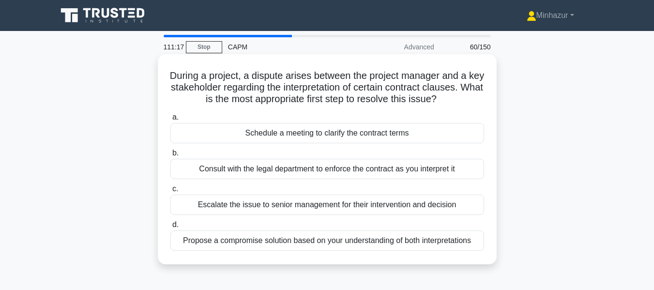
click at [338, 132] on div "Schedule a meeting to clarify the contract terms" at bounding box center [326, 133] width 313 height 20
click at [170, 120] on input "a. Schedule a meeting to clarify the contract terms" at bounding box center [170, 117] width 0 height 6
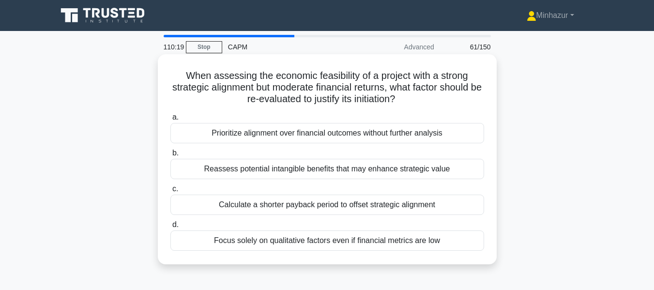
click at [310, 170] on div "Reassess potential intangible benefits that may enhance strategic value" at bounding box center [326, 169] width 313 height 20
click at [170, 156] on input "b. Reassess potential intangible benefits that may enhance strategic value" at bounding box center [170, 153] width 0 height 6
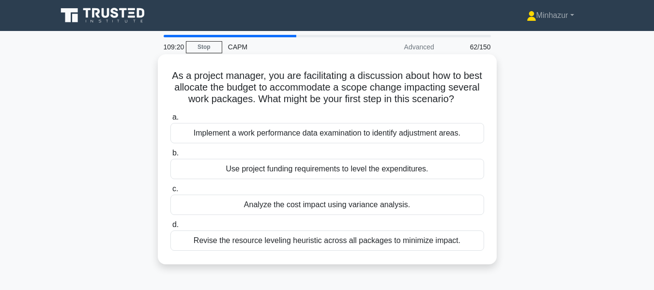
click at [327, 143] on div "Implement a work performance data examination to identify adjustment areas." at bounding box center [326, 133] width 313 height 20
click at [170, 120] on input "a. Implement a work performance data examination to identify adjustment areas." at bounding box center [170, 117] width 0 height 6
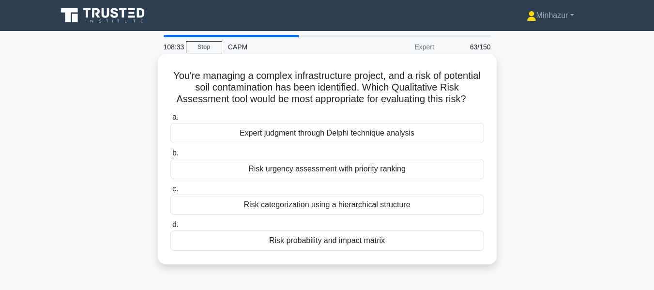
click at [302, 127] on div "Expert judgment through Delphi technique analysis" at bounding box center [326, 133] width 313 height 20
click at [170, 120] on input "a. Expert judgment through Delphi technique analysis" at bounding box center [170, 117] width 0 height 6
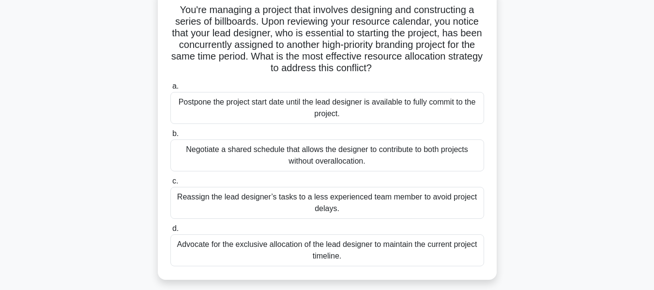
scroll to position [65, 0]
click at [303, 159] on div "Negotiate a shared schedule that allows the designer to contribute to both proj…" at bounding box center [326, 156] width 313 height 32
click at [170, 137] on input "b. Negotiate a shared schedule that allows the designer to contribute to both p…" at bounding box center [170, 134] width 0 height 6
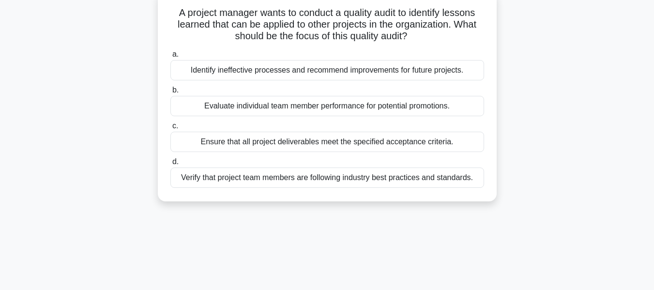
scroll to position [0, 0]
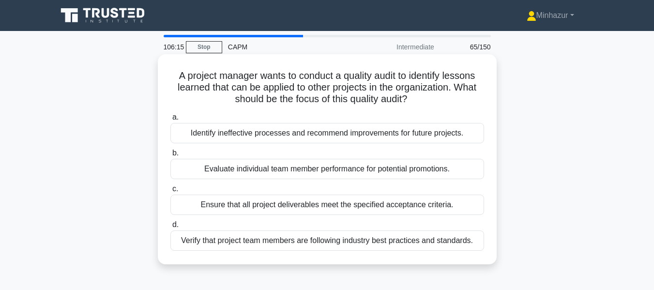
click at [341, 244] on div "Verify that project team members are following industry best practices and stan…" at bounding box center [326, 240] width 313 height 20
click at [170, 228] on input "d. Verify that project team members are following industry best practices and s…" at bounding box center [170, 225] width 0 height 6
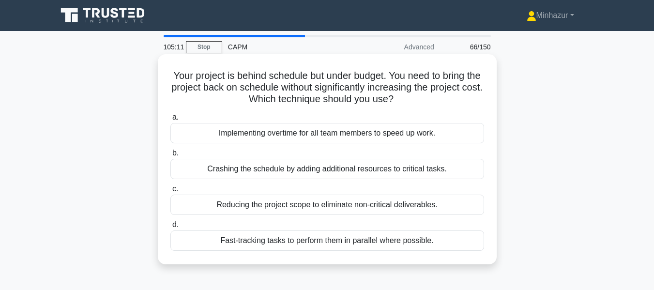
click at [300, 247] on div "Fast-tracking tasks to perform them in parallel where possible." at bounding box center [326, 240] width 313 height 20
click at [170, 228] on input "d. Fast-tracking tasks to perform them in parallel where possible." at bounding box center [170, 225] width 0 height 6
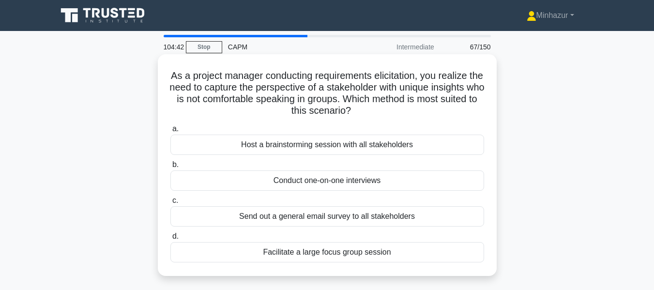
click at [320, 183] on div "Conduct one-on-one interviews" at bounding box center [326, 180] width 313 height 20
click at [170, 168] on input "b. Conduct one-on-one interviews" at bounding box center [170, 165] width 0 height 6
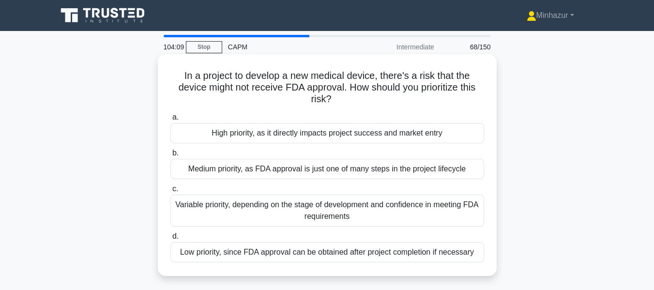
click at [287, 134] on div "High priority, as it directly impacts project success and market entry" at bounding box center [326, 133] width 313 height 20
click at [170, 120] on input "a. High priority, as it directly impacts project success and market entry" at bounding box center [170, 117] width 0 height 6
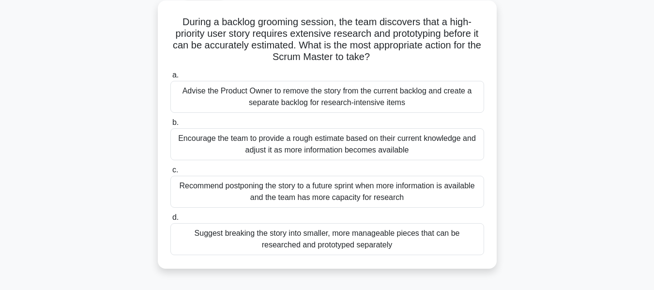
scroll to position [55, 0]
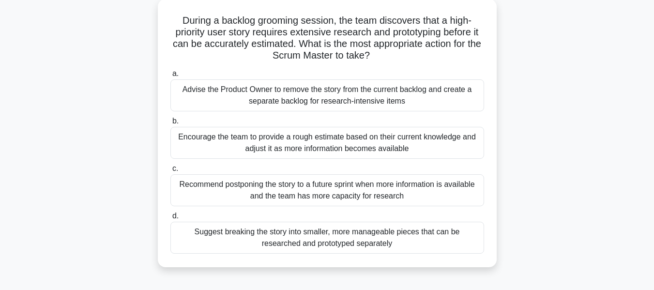
click at [337, 253] on div "Suggest breaking the story into smaller, more manageable pieces that can be res…" at bounding box center [326, 238] width 313 height 32
click at [170, 219] on input "d. Suggest breaking the story into smaller, more manageable pieces that can be …" at bounding box center [170, 216] width 0 height 6
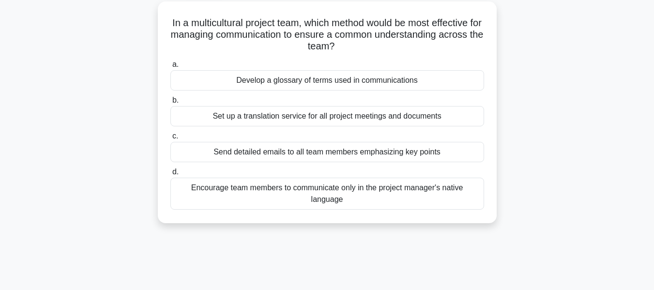
scroll to position [0, 0]
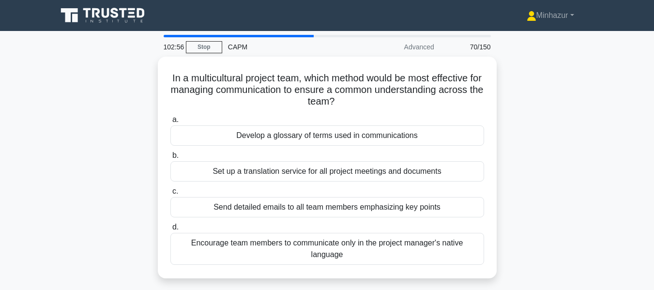
click at [556, 143] on div "In a multicultural project team, which method would be most effective for manag…" at bounding box center [326, 173] width 551 height 233
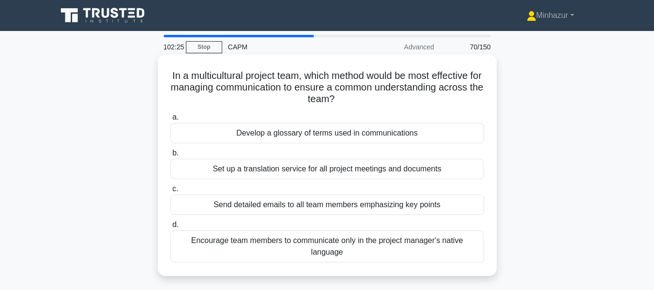
click at [377, 172] on div "Set up a translation service for all project meetings and documents" at bounding box center [326, 169] width 313 height 20
click at [170, 156] on input "b. Set up a translation service for all project meetings and documents" at bounding box center [170, 153] width 0 height 6
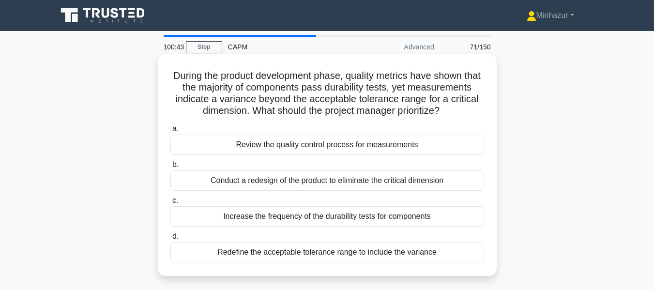
click at [334, 259] on div "Redefine the acceptable tolerance range to include the variance" at bounding box center [326, 252] width 313 height 20
click at [170, 239] on input "d. Redefine the acceptable tolerance range to include the variance" at bounding box center [170, 236] width 0 height 6
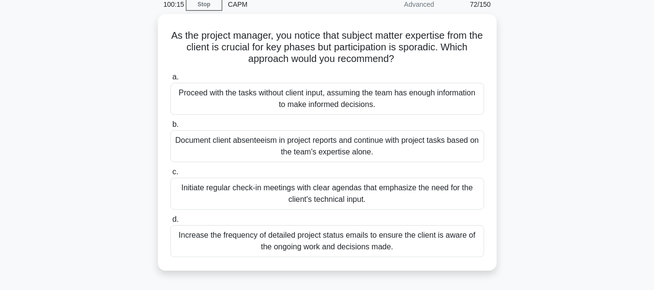
scroll to position [44, 0]
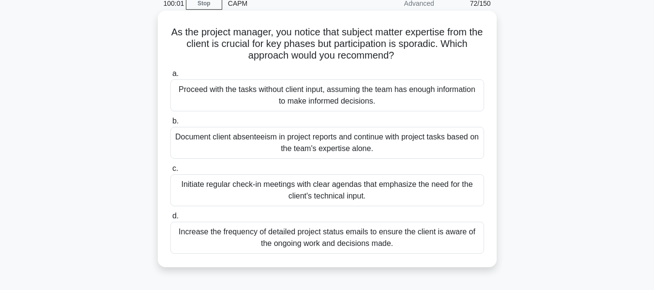
click at [342, 198] on div "Initiate regular check-in meetings with clear agendas that emphasize the need f…" at bounding box center [326, 190] width 313 height 32
click at [170, 172] on input "c. Initiate regular check-in meetings with clear agendas that emphasize the nee…" at bounding box center [170, 168] width 0 height 6
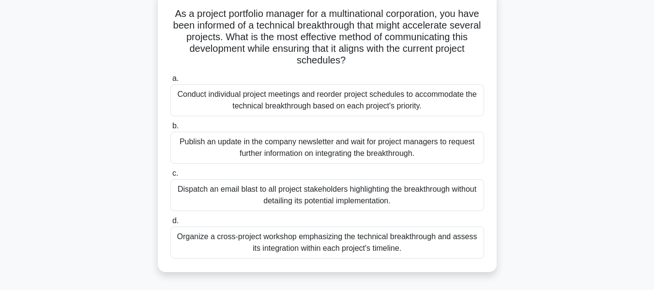
scroll to position [65, 0]
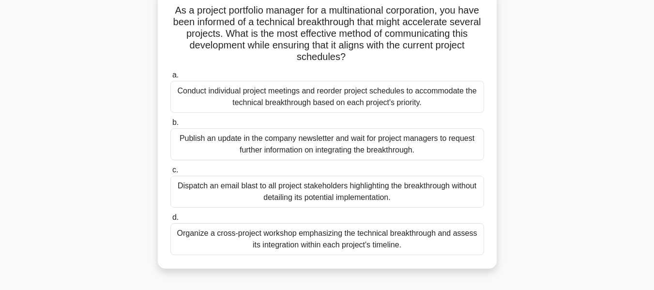
click at [283, 244] on div "Organize a cross-project workshop emphasizing the technical breakthrough and as…" at bounding box center [326, 239] width 313 height 32
click at [170, 221] on input "d. Organize a cross-project workshop emphasizing the technical breakthrough and…" at bounding box center [170, 217] width 0 height 6
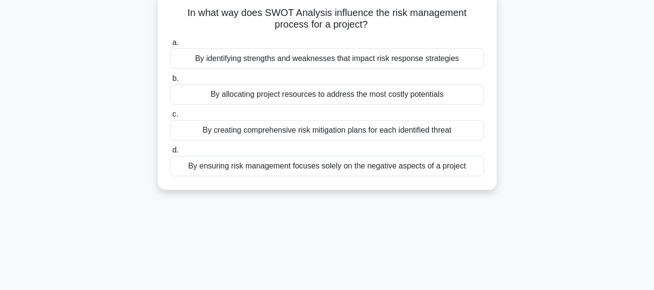
scroll to position [0, 0]
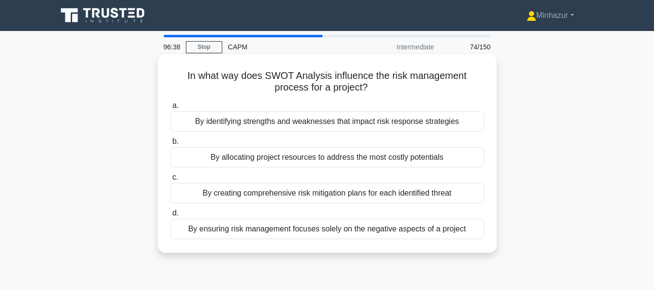
click at [364, 126] on div "By identifying strengths and weaknesses that impact risk response strategies" at bounding box center [326, 121] width 313 height 20
click at [170, 109] on input "a. By identifying strengths and weaknesses that impact risk response strategies" at bounding box center [170, 106] width 0 height 6
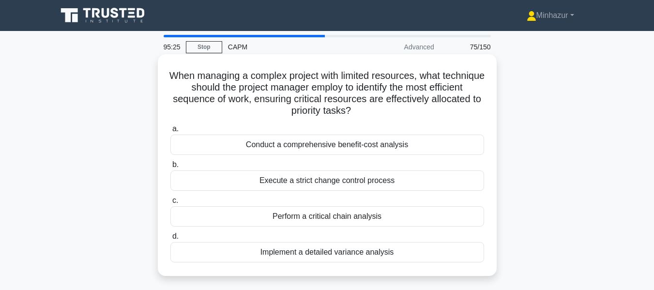
click at [345, 143] on div "Conduct a comprehensive benefit-cost analysis" at bounding box center [326, 144] width 313 height 20
click at [170, 132] on input "a. Conduct a comprehensive benefit-cost analysis" at bounding box center [170, 129] width 0 height 6
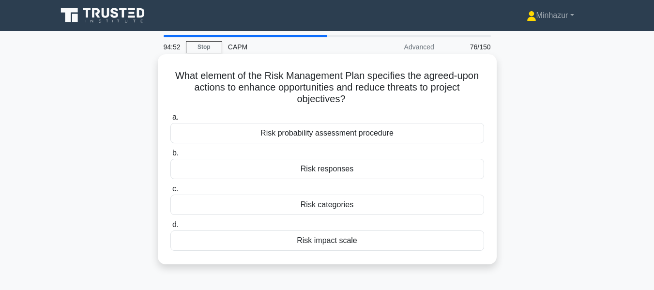
click at [319, 247] on div "Risk impact scale" at bounding box center [326, 240] width 313 height 20
click at [170, 228] on input "d. Risk impact scale" at bounding box center [170, 225] width 0 height 6
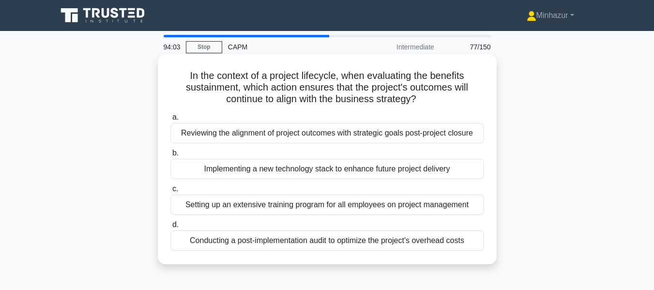
click at [337, 211] on div "Setting up an extensive training program for all employees on project management" at bounding box center [326, 204] width 313 height 20
click at [170, 192] on input "c. Setting up an extensive training program for all employees on project manage…" at bounding box center [170, 189] width 0 height 6
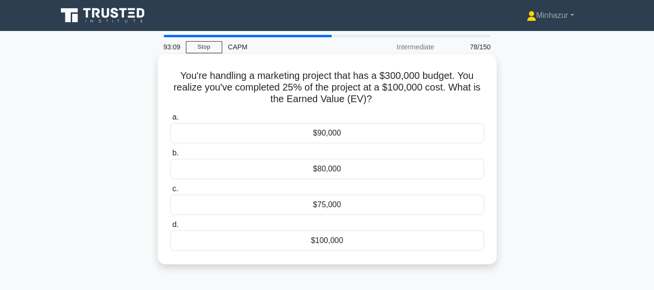
click at [366, 209] on div "$75,000" at bounding box center [326, 204] width 313 height 20
click at [170, 192] on input "c. $75,000" at bounding box center [170, 189] width 0 height 6
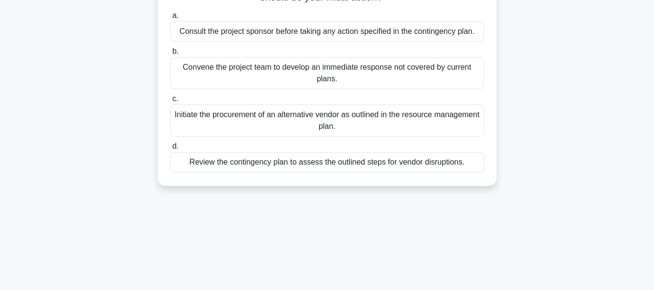
scroll to position [117, 0]
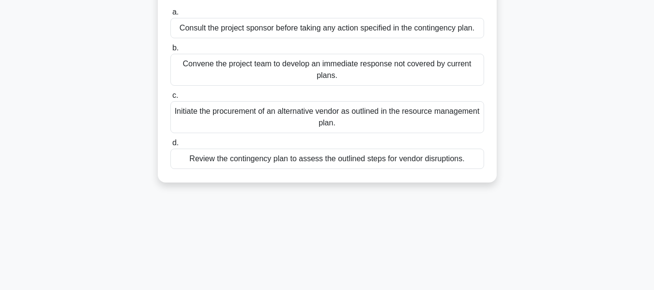
click at [326, 166] on div "Review the contingency plan to assess the outlined steps for vendor disruptions." at bounding box center [326, 159] width 313 height 20
click at [170, 146] on input "d. Review the contingency plan to assess the outlined steps for vendor disrupti…" at bounding box center [170, 143] width 0 height 6
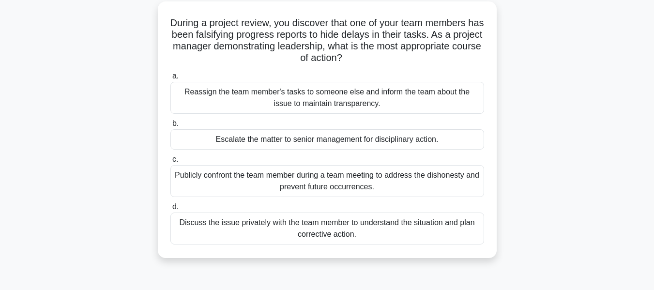
scroll to position [57, 0]
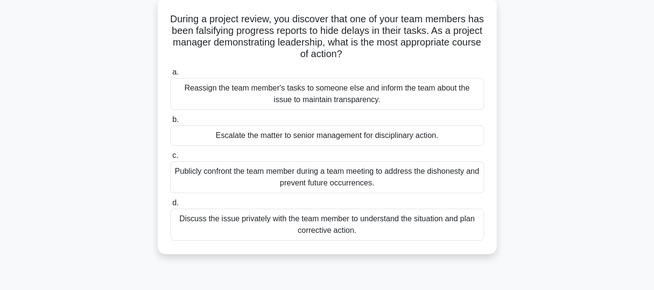
click at [341, 236] on div "Discuss the issue privately with the team member to understand the situation an…" at bounding box center [326, 224] width 313 height 32
click at [170, 206] on input "d. Discuss the issue privately with the team member to understand the situation…" at bounding box center [170, 203] width 0 height 6
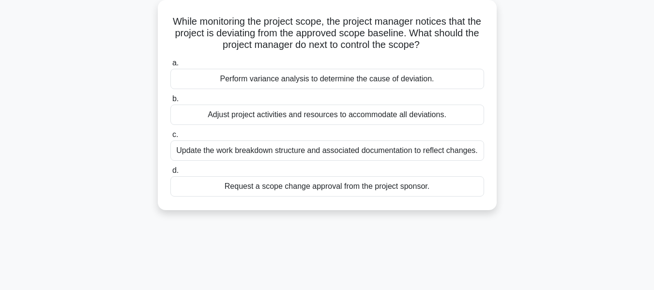
scroll to position [0, 0]
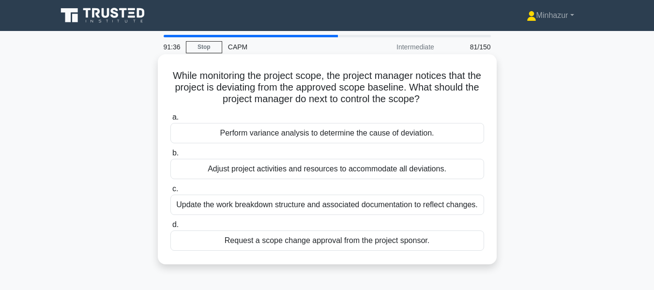
click at [320, 172] on div "Adjust project activities and resources to accommodate all deviations." at bounding box center [326, 169] width 313 height 20
click at [170, 156] on input "b. Adjust project activities and resources to accommodate all deviations." at bounding box center [170, 153] width 0 height 6
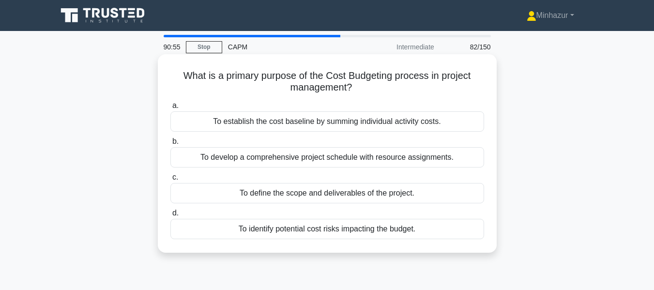
click at [312, 230] on div "To identify potential cost risks impacting the budget." at bounding box center [326, 229] width 313 height 20
click at [170, 216] on input "d. To identify potential cost risks impacting the budget." at bounding box center [170, 213] width 0 height 6
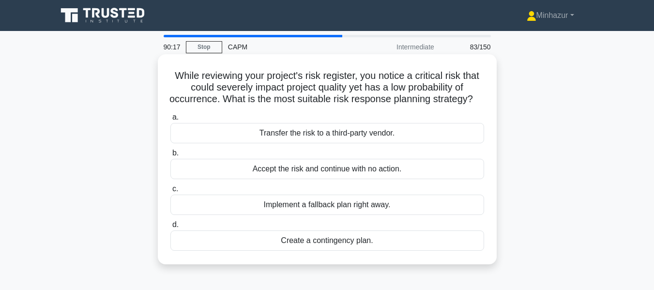
click at [322, 250] on div "Create a contingency plan." at bounding box center [326, 240] width 313 height 20
click at [170, 228] on input "d. Create a contingency plan." at bounding box center [170, 225] width 0 height 6
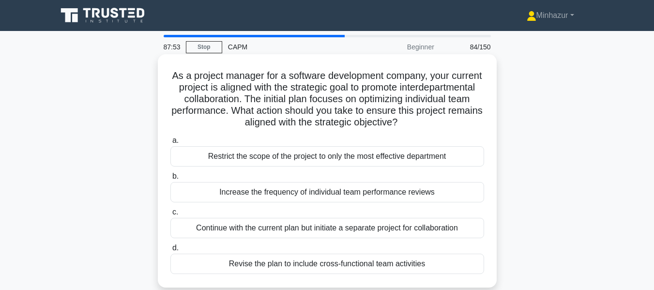
click at [338, 231] on div "Continue with the current plan but initiate a separate project for collaboration" at bounding box center [326, 228] width 313 height 20
click at [170, 215] on input "c. Continue with the current plan but initiate a separate project for collabora…" at bounding box center [170, 212] width 0 height 6
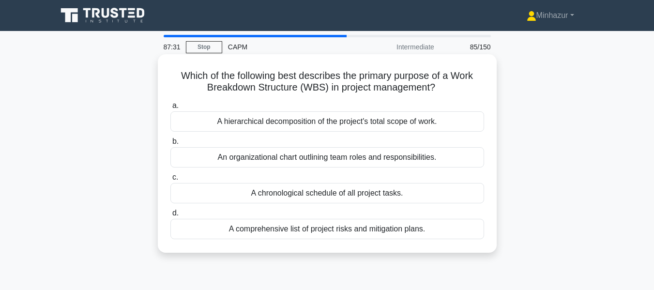
click at [311, 123] on div "A hierarchical decomposition of the project's total scope of work." at bounding box center [326, 121] width 313 height 20
click at [170, 109] on input "a. A hierarchical decomposition of the project's total scope of work." at bounding box center [170, 106] width 0 height 6
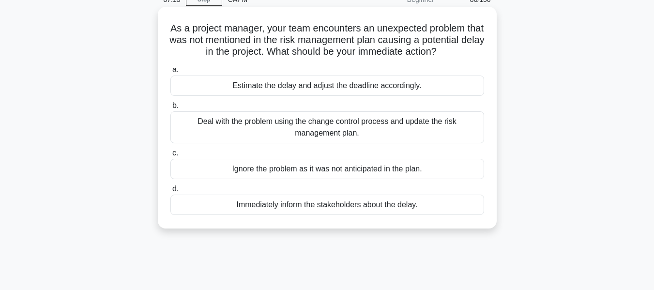
scroll to position [48, 0]
click at [324, 214] on div "Immediately inform the stakeholders about the delay." at bounding box center [326, 204] width 313 height 20
click at [170, 192] on input "d. Immediately inform the stakeholders about the delay." at bounding box center [170, 188] width 0 height 6
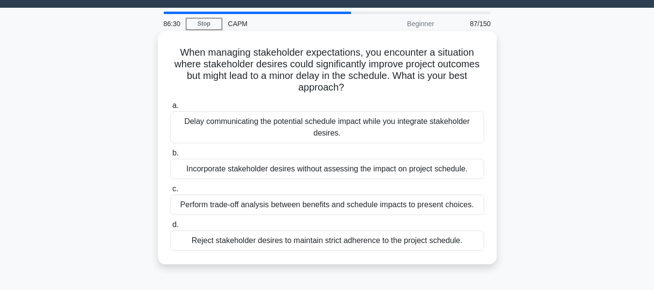
scroll to position [24, 0]
click at [291, 207] on div "Perform trade-off analysis between benefits and schedule impacts to present cho…" at bounding box center [326, 204] width 313 height 20
click at [170, 192] on input "c. Perform trade-off analysis between benefits and schedule impacts to present …" at bounding box center [170, 188] width 0 height 6
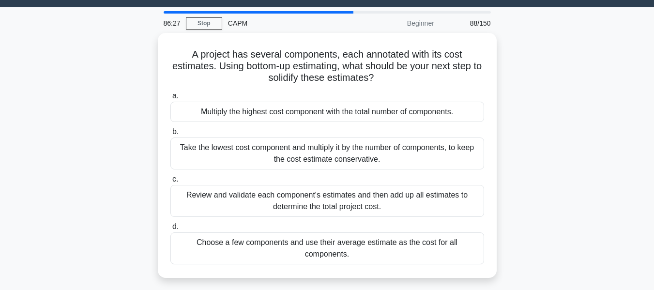
scroll to position [0, 0]
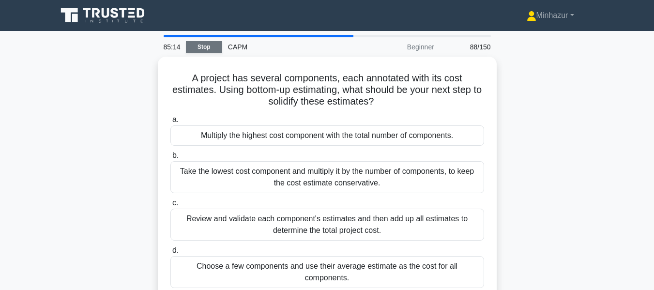
click at [203, 51] on link "Stop" at bounding box center [204, 47] width 36 height 12
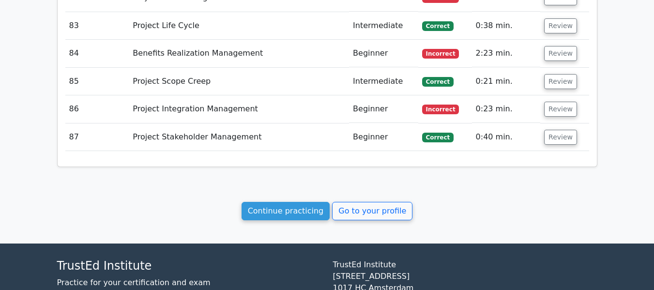
scroll to position [4096, 0]
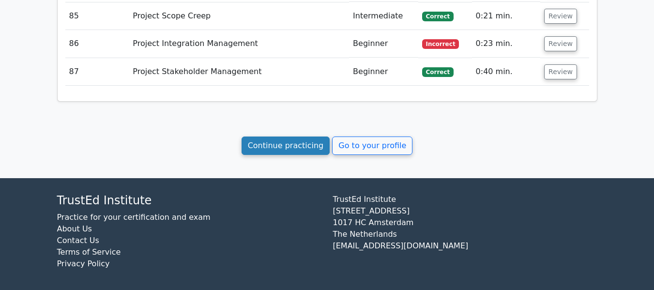
click at [279, 145] on link "Continue practicing" at bounding box center [285, 145] width 89 height 18
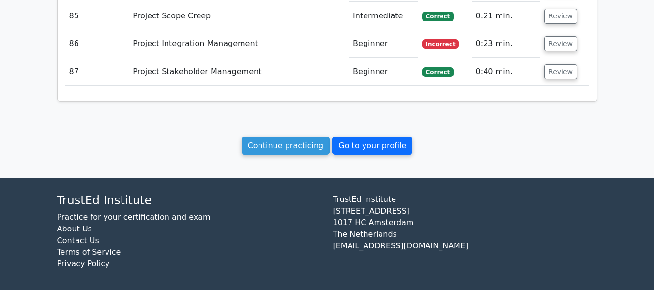
click at [367, 141] on link "Go to your profile" at bounding box center [372, 145] width 80 height 18
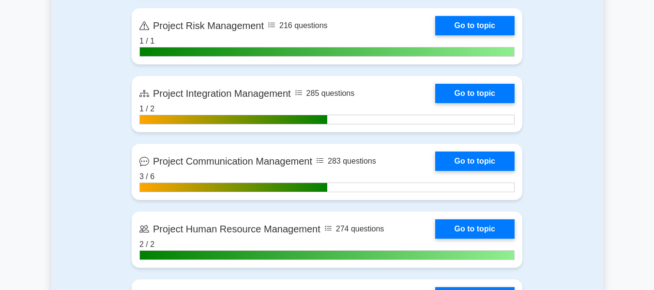
scroll to position [734, 0]
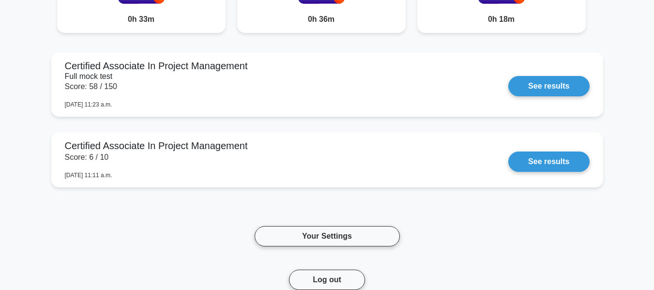
scroll to position [628, 0]
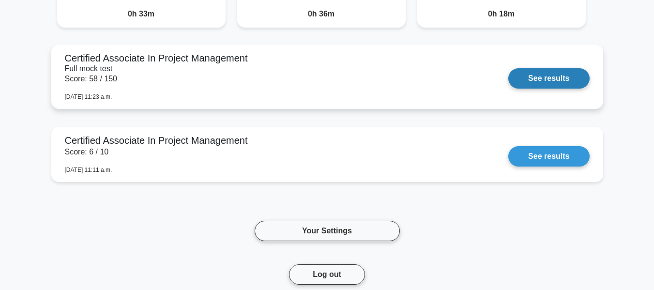
click at [531, 81] on link "See results" at bounding box center [548, 78] width 81 height 20
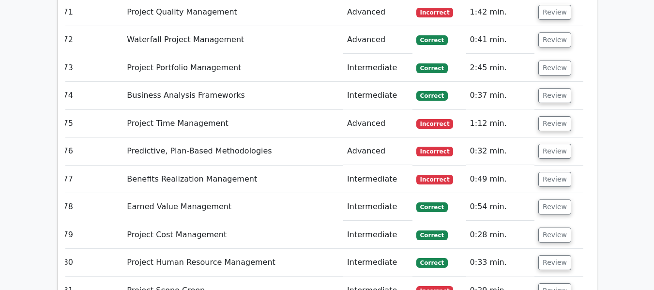
scroll to position [4096, 0]
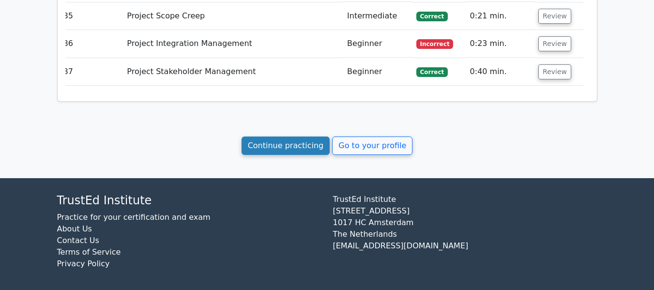
click at [290, 136] on link "Continue practicing" at bounding box center [285, 145] width 89 height 18
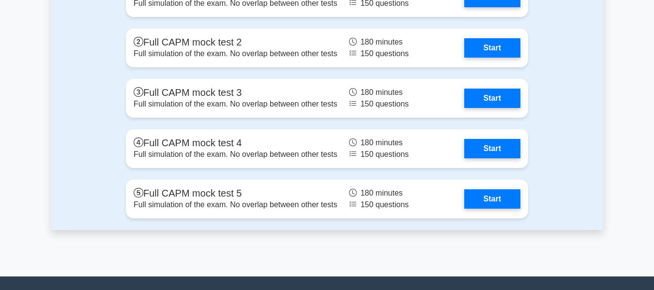
scroll to position [3009, 0]
